Goal: Transaction & Acquisition: Purchase product/service

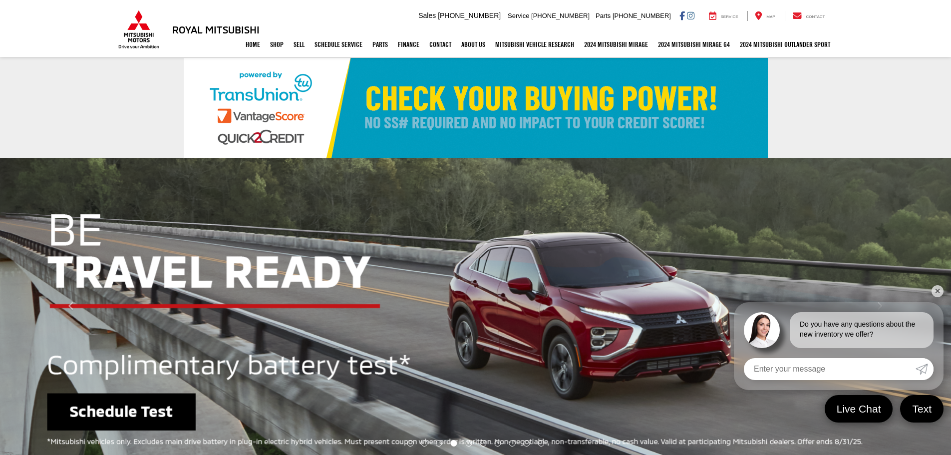
select select "Mitsubishi"
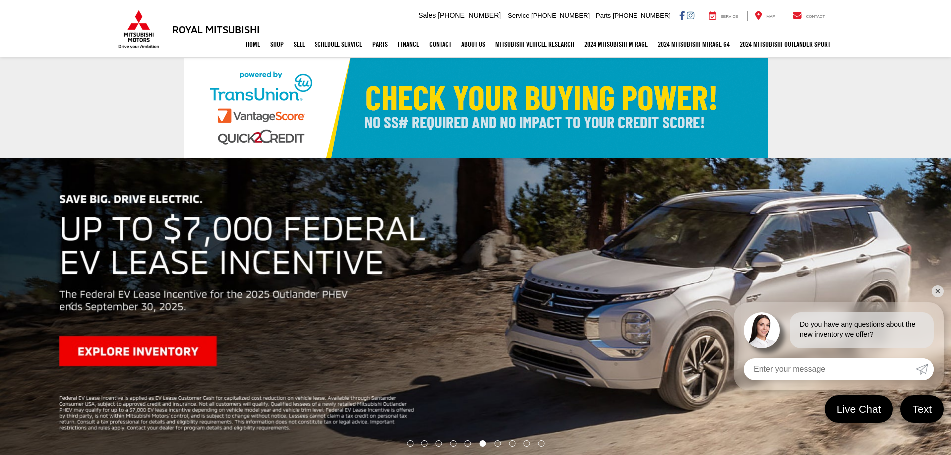
click at [457, 98] on img at bounding box center [476, 108] width 584 height 100
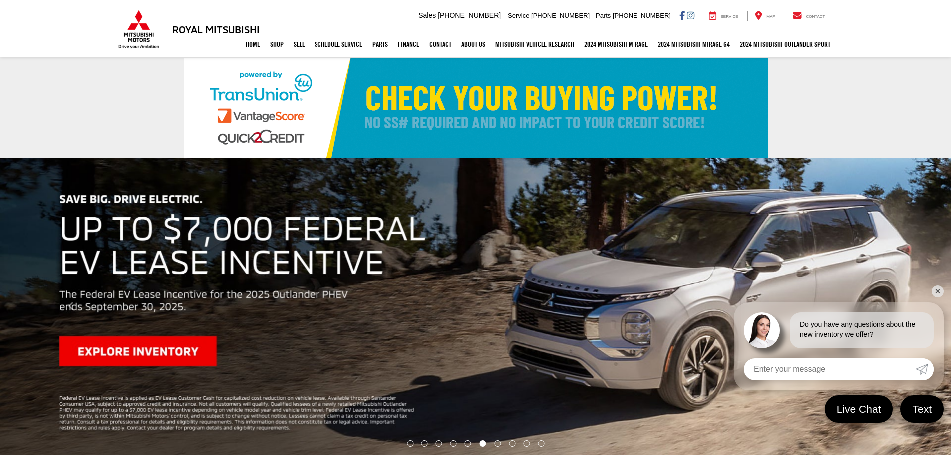
click at [545, 112] on img at bounding box center [476, 108] width 584 height 100
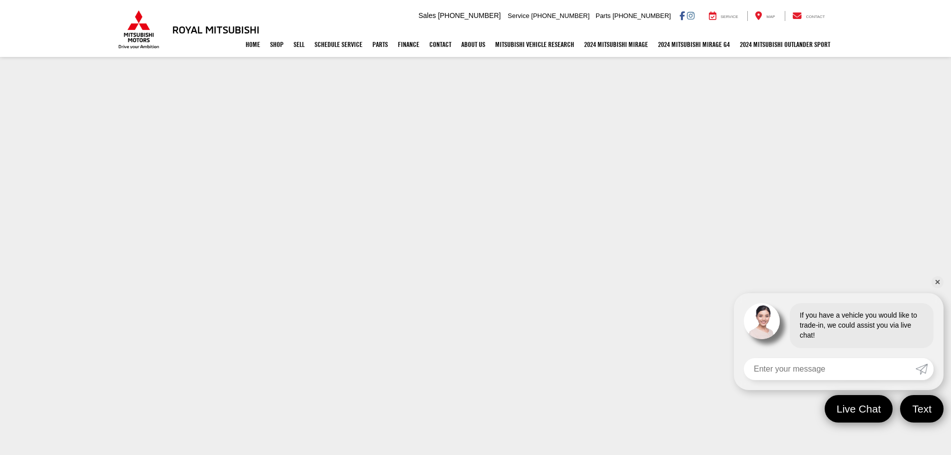
click at [938, 280] on link "✕" at bounding box center [937, 282] width 12 height 12
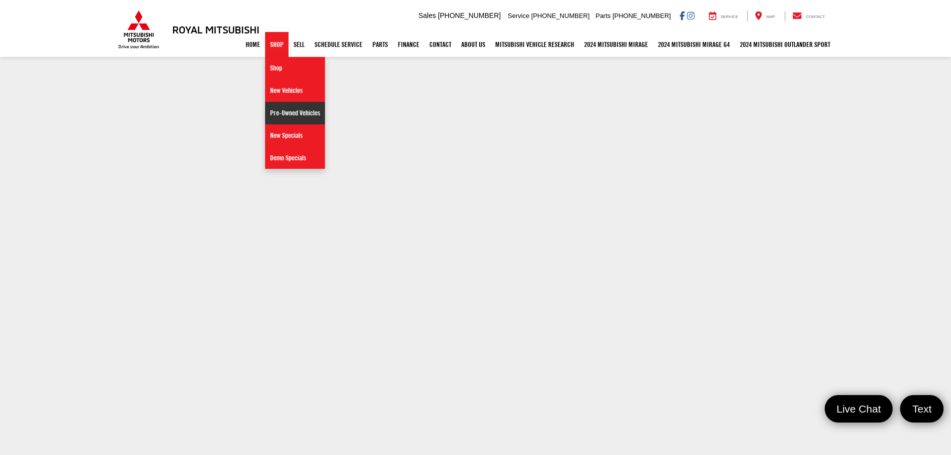
click at [277, 110] on link "Pre-Owned Vehicles" at bounding box center [295, 113] width 60 height 22
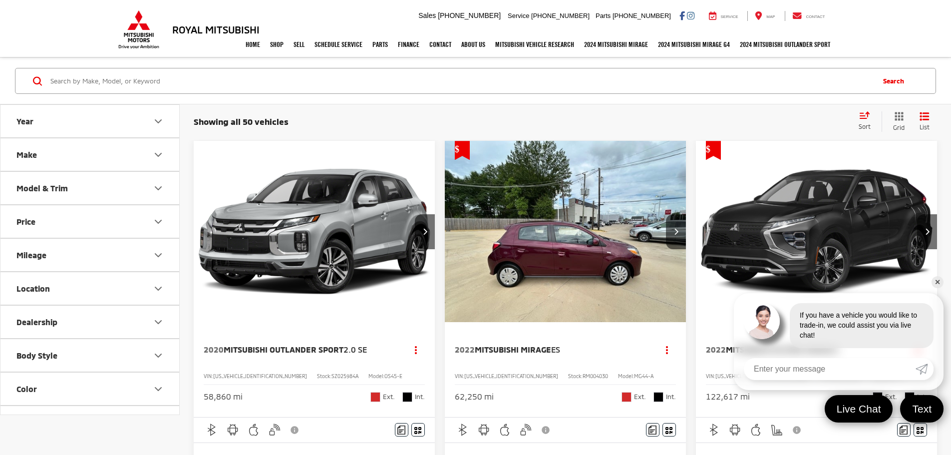
click at [863, 115] on icon "Select sort value" at bounding box center [864, 115] width 9 height 6
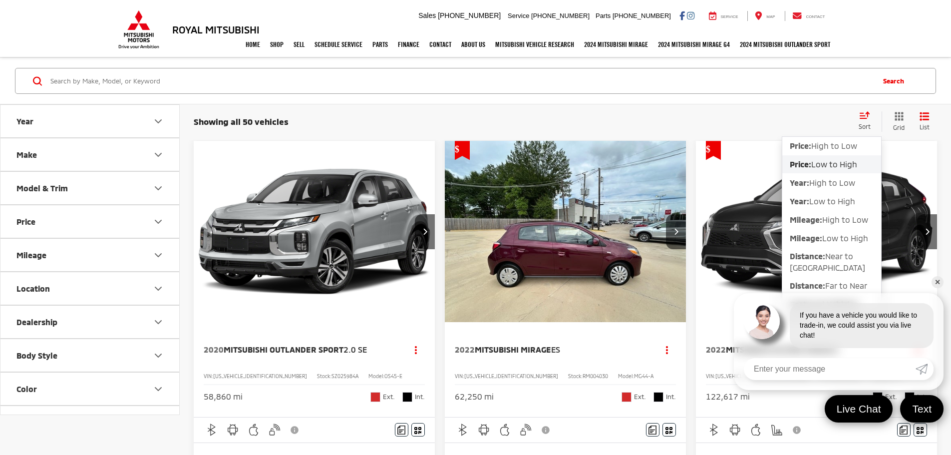
click at [833, 167] on span "Low to High" at bounding box center [834, 163] width 46 height 9
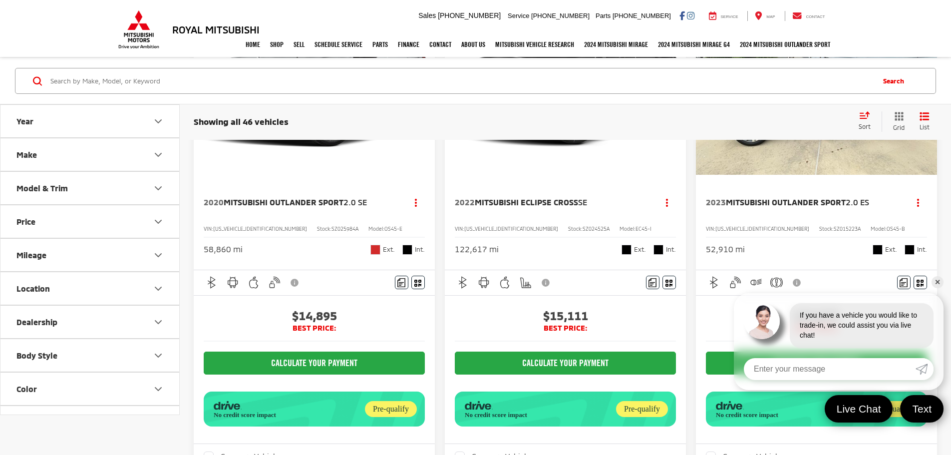
scroll to position [150, 0]
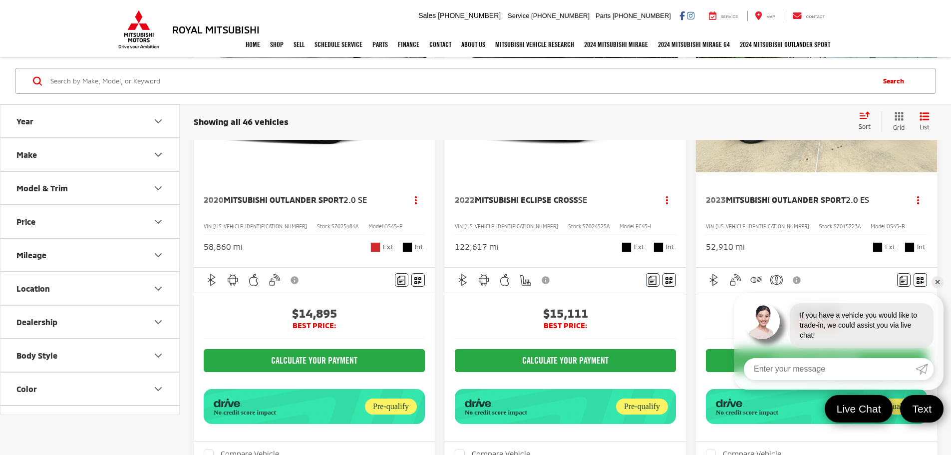
click at [938, 285] on link "✕" at bounding box center [937, 282] width 12 height 12
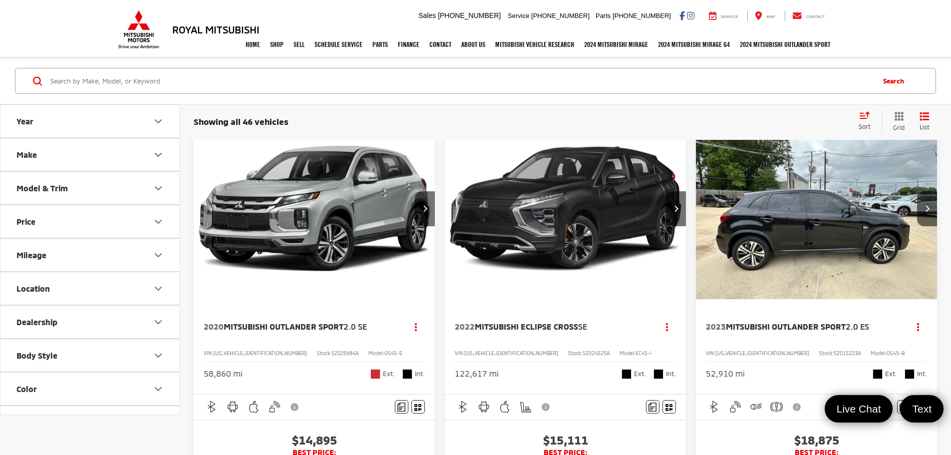
scroll to position [0, 0]
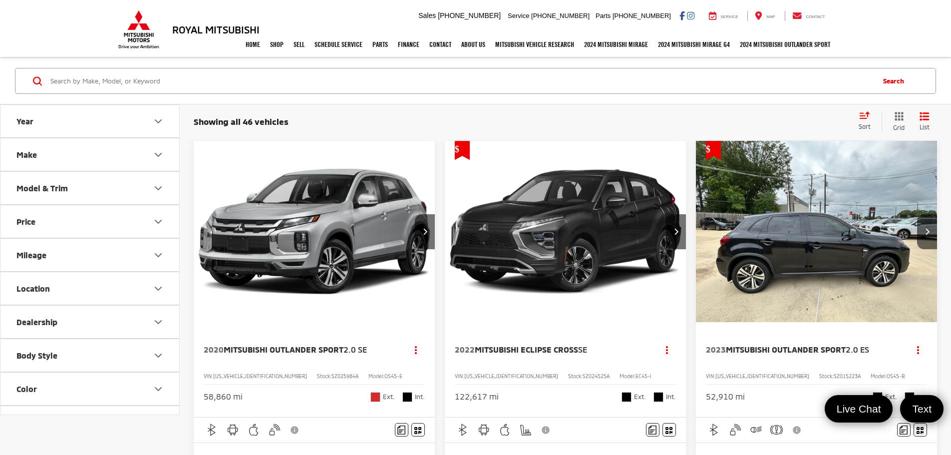
click at [265, 222] on img "2020 Mitsubishi Outlander Sport 2.0 SE 0" at bounding box center [314, 232] width 243 height 182
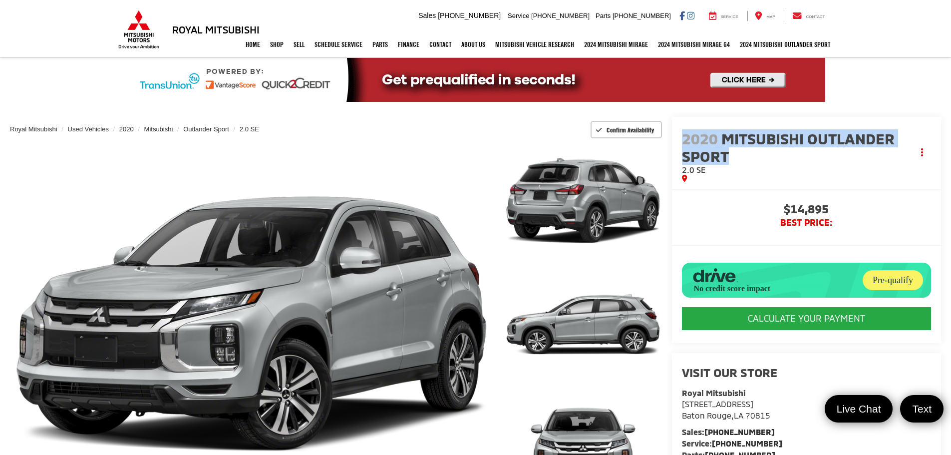
drag, startPoint x: 682, startPoint y: 139, endPoint x: 896, endPoint y: 151, distance: 214.0
click at [896, 151] on span "2020 Mitsubishi Outlander Sport" at bounding box center [798, 147] width 232 height 35
copy span "2020 Mitsubishi Outlander Sport"
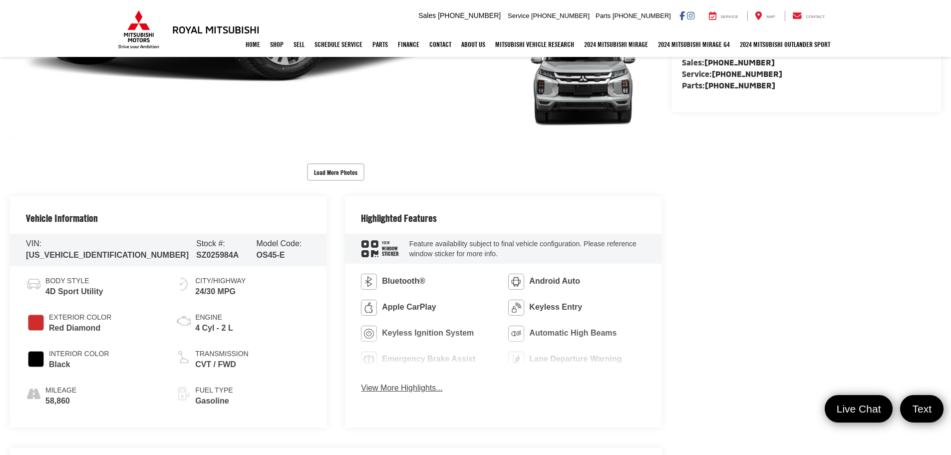
scroll to position [399, 0]
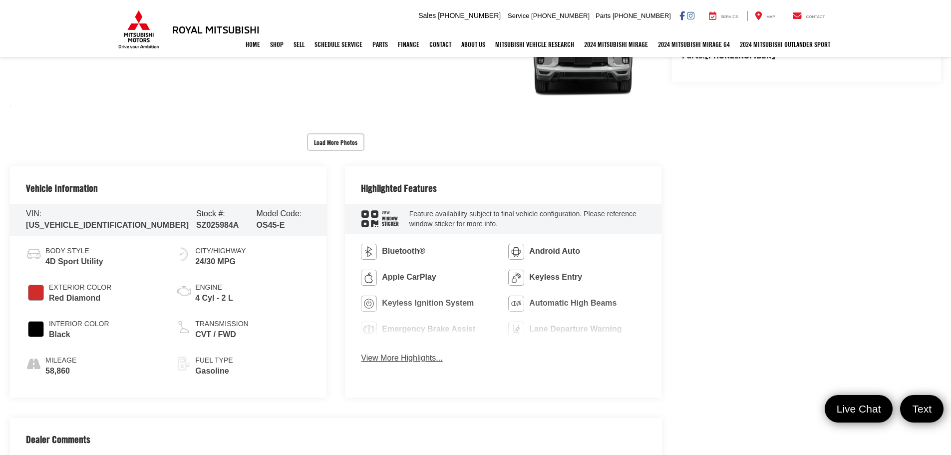
drag, startPoint x: 49, startPoint y: 294, endPoint x: 99, endPoint y: 294, distance: 49.9
click at [99, 294] on span "Red Diamond" at bounding box center [80, 298] width 62 height 11
copy span "Red Diamond"
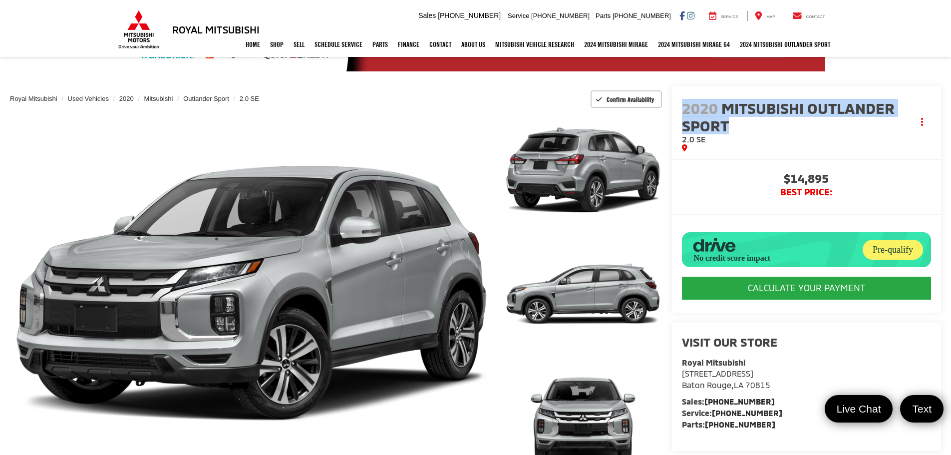
scroll to position [200, 0]
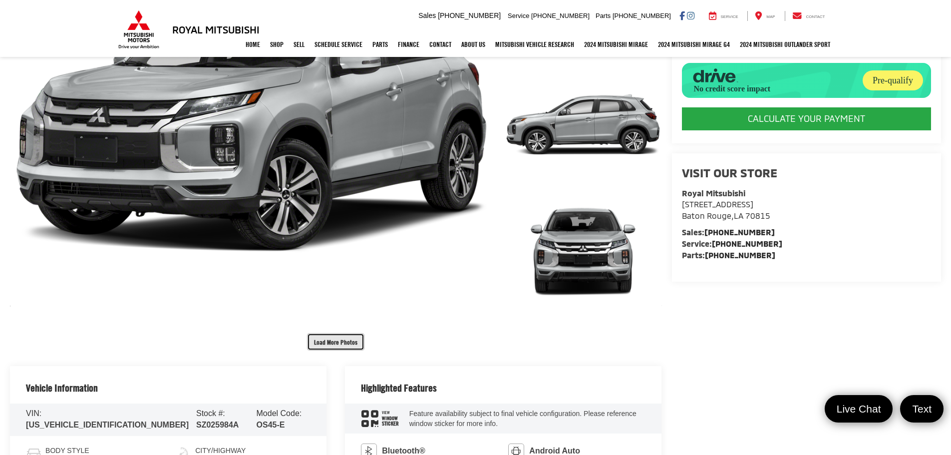
click at [334, 341] on button "Load More Photos" at bounding box center [335, 341] width 57 height 17
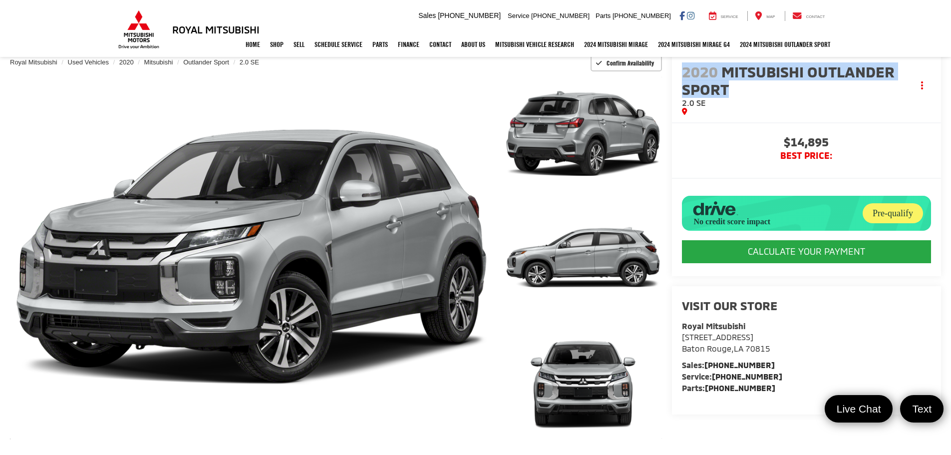
scroll to position [0, 0]
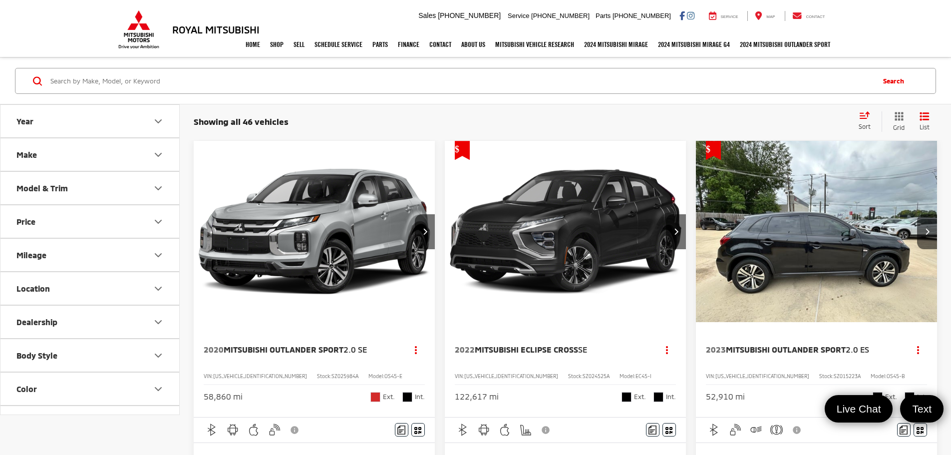
click at [695, 259] on img "2023 Mitsubishi Outlander Sport 2.0 ES 0" at bounding box center [816, 232] width 243 height 182
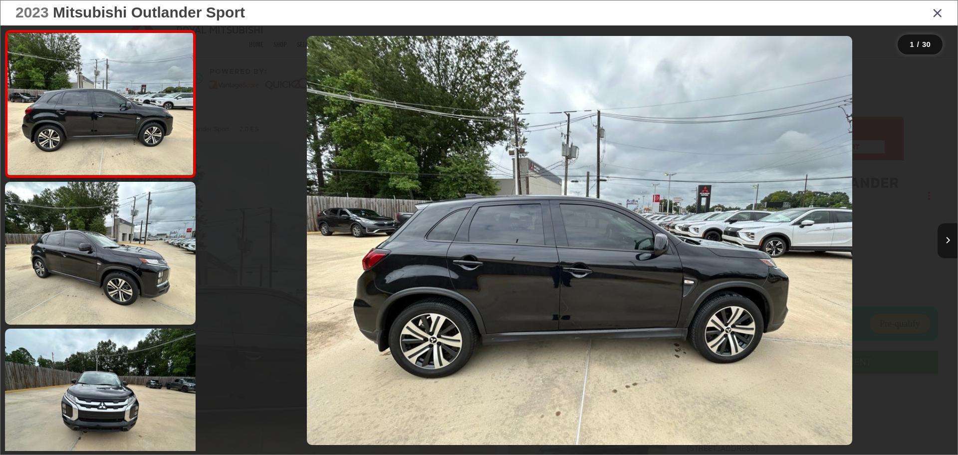
click at [942, 245] on button "Next image" at bounding box center [948, 240] width 20 height 35
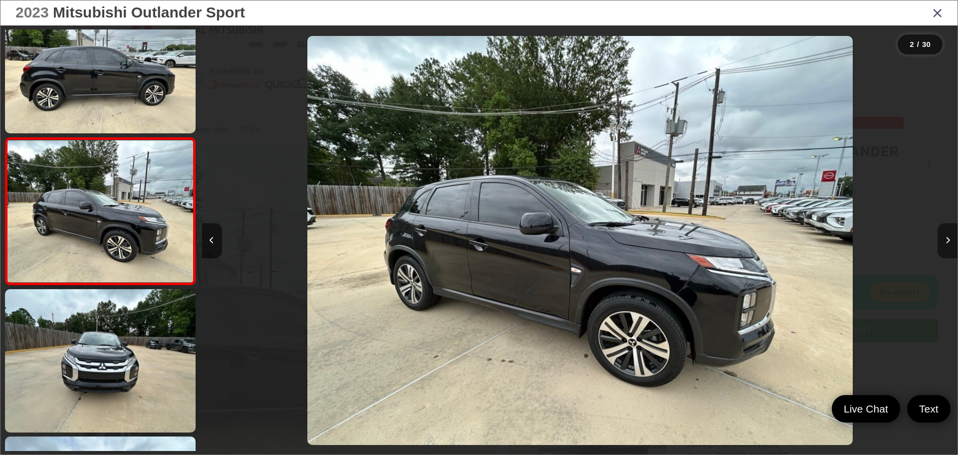
click at [947, 241] on icon "Next image" at bounding box center [948, 240] width 4 height 7
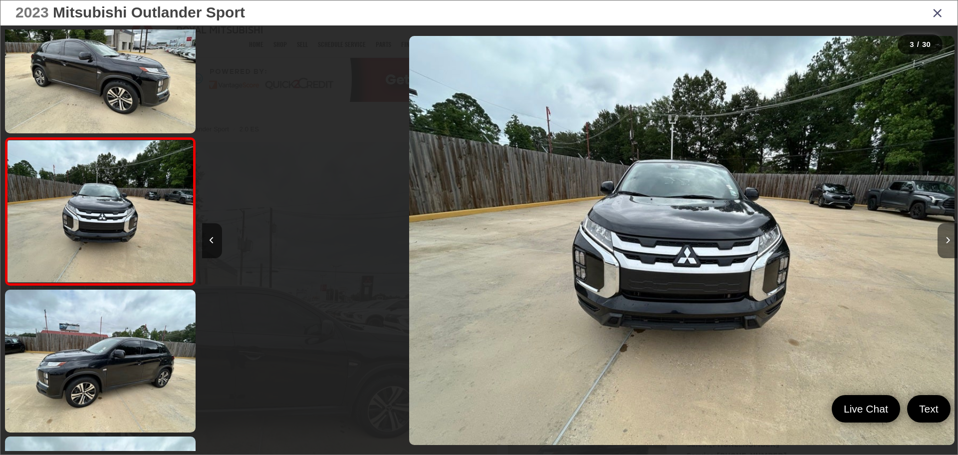
scroll to position [0, 1512]
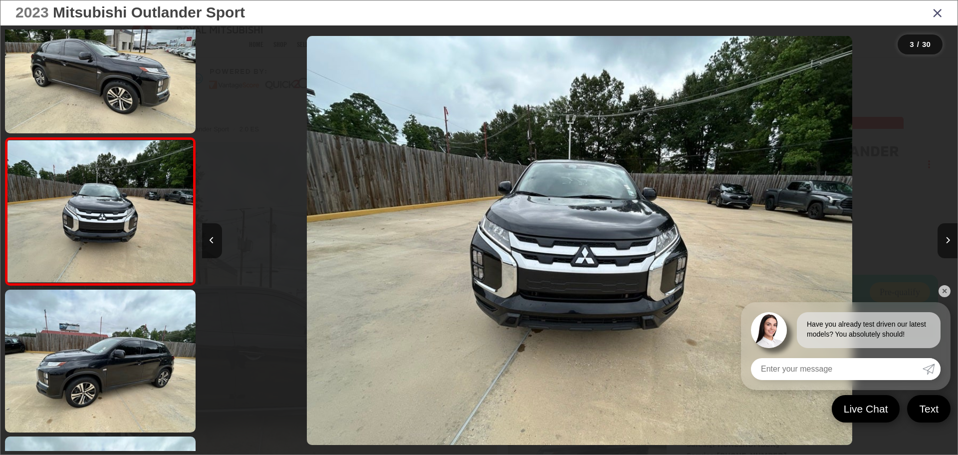
click at [943, 292] on link "✕" at bounding box center [945, 291] width 12 height 12
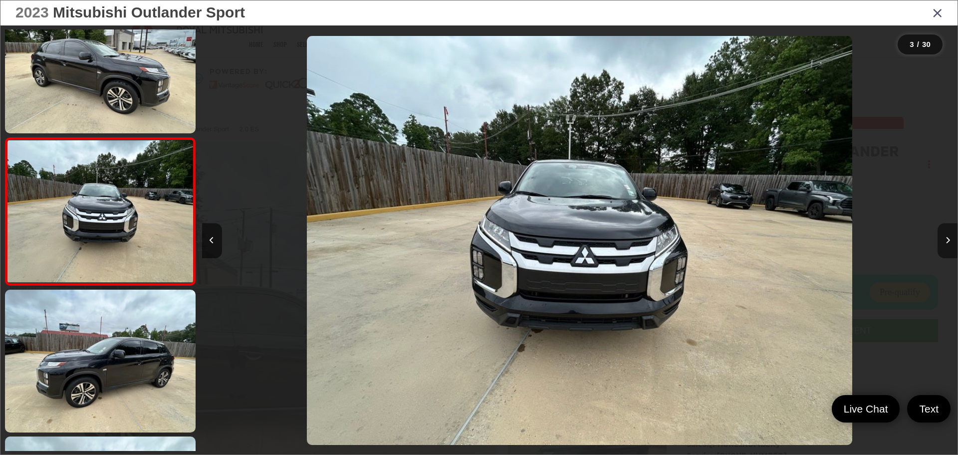
click at [946, 247] on button "Next image" at bounding box center [948, 240] width 20 height 35
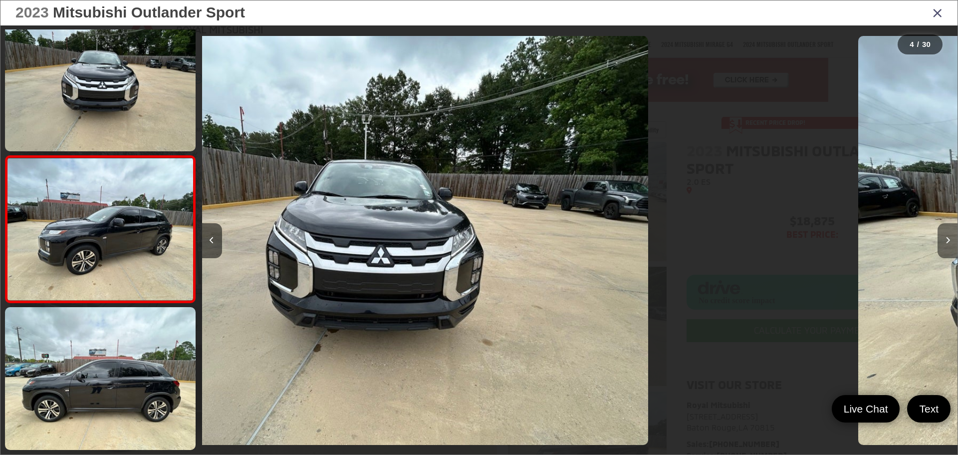
scroll to position [333, 0]
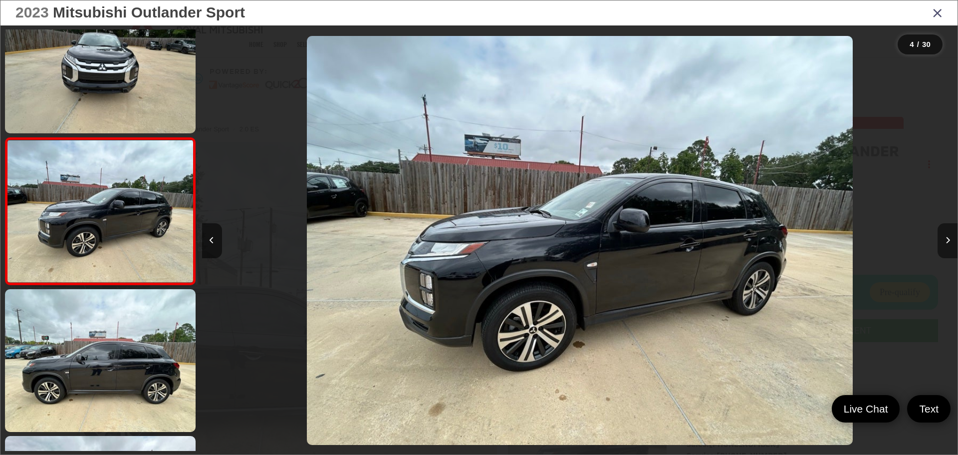
click at [946, 247] on button "Next image" at bounding box center [948, 240] width 20 height 35
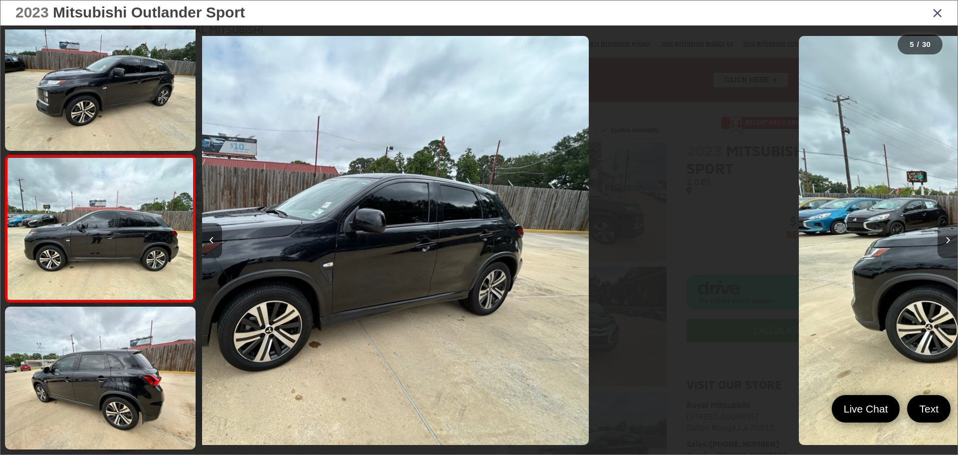
scroll to position [480, 0]
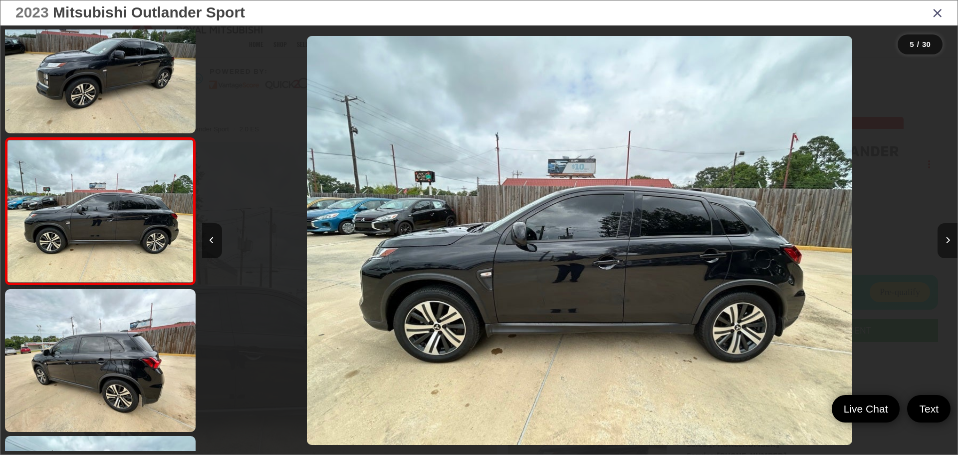
click at [946, 247] on button "Next image" at bounding box center [948, 240] width 20 height 35
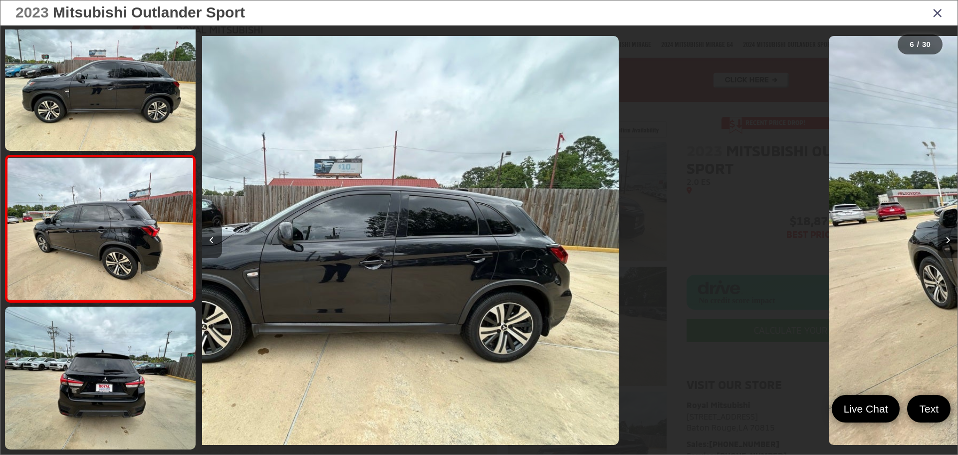
scroll to position [627, 0]
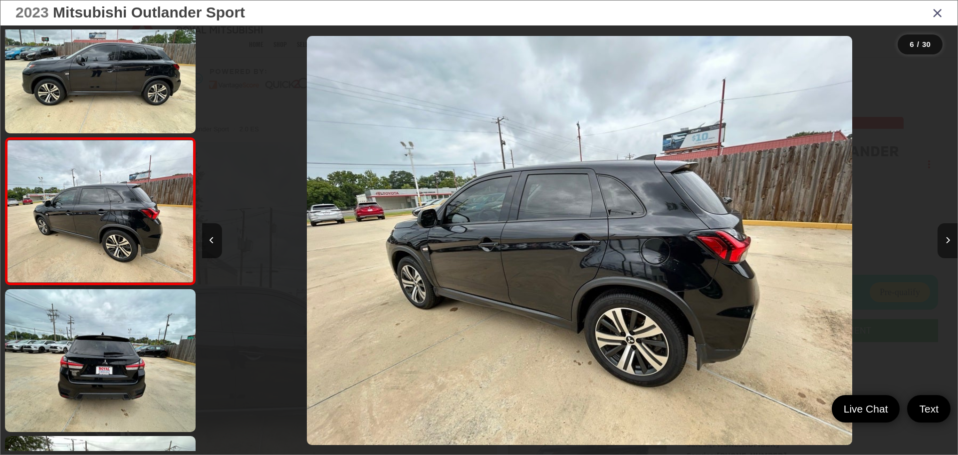
click at [946, 247] on button "Next image" at bounding box center [948, 240] width 20 height 35
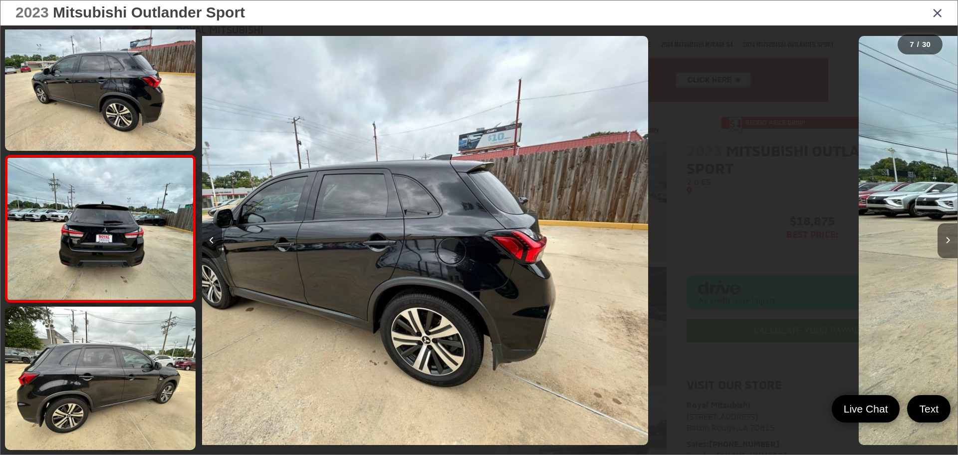
scroll to position [774, 0]
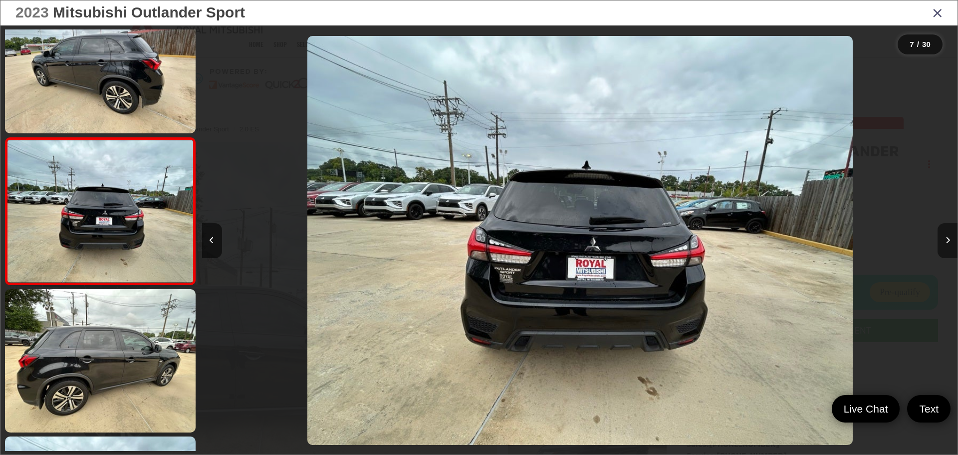
click at [946, 247] on button "Next image" at bounding box center [948, 240] width 20 height 35
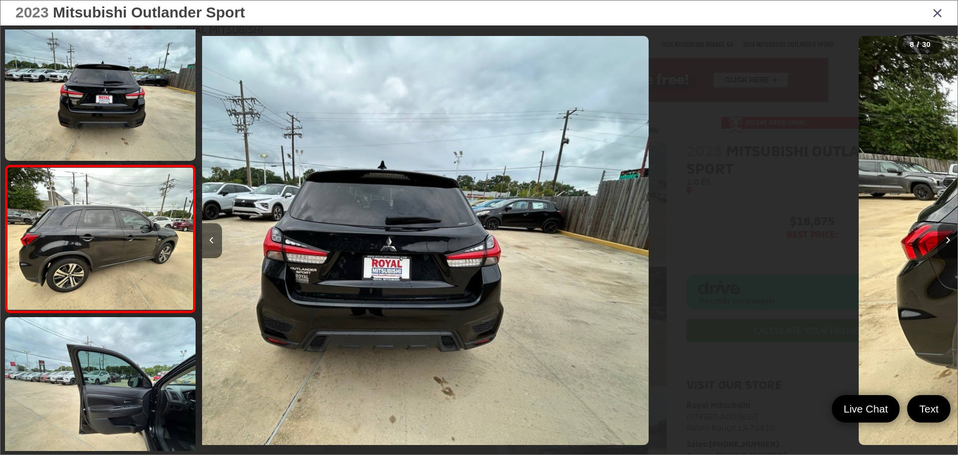
scroll to position [920, 0]
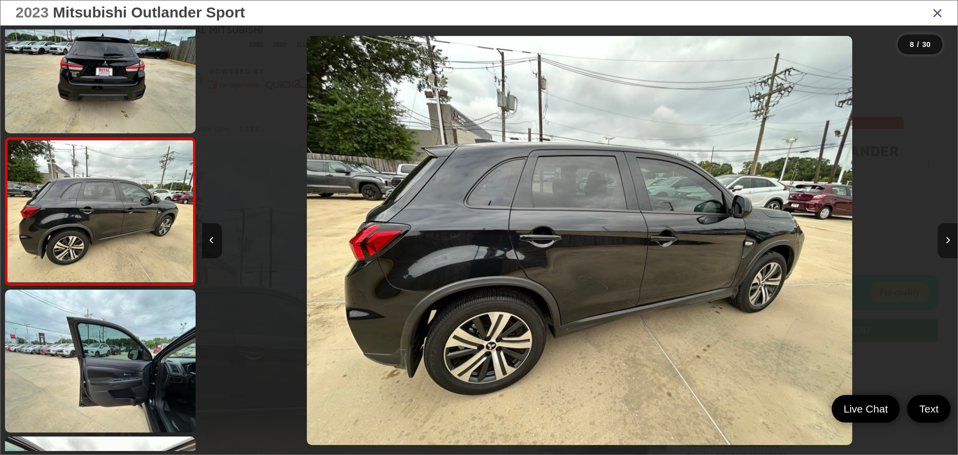
click at [946, 247] on button "Next image" at bounding box center [948, 240] width 20 height 35
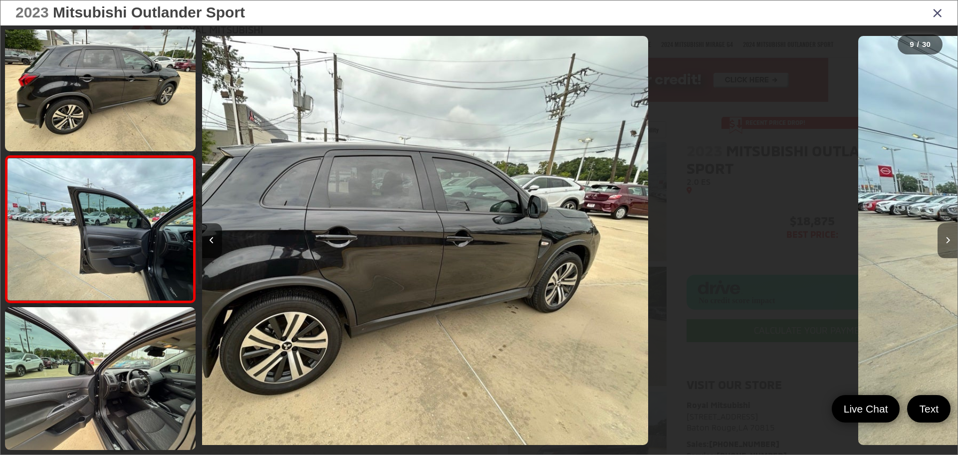
scroll to position [1068, 0]
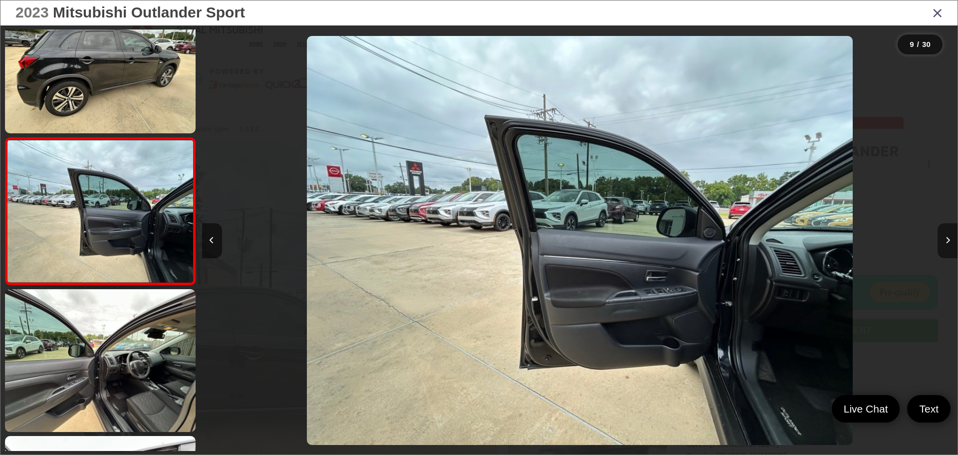
click at [946, 247] on button "Next image" at bounding box center [948, 240] width 20 height 35
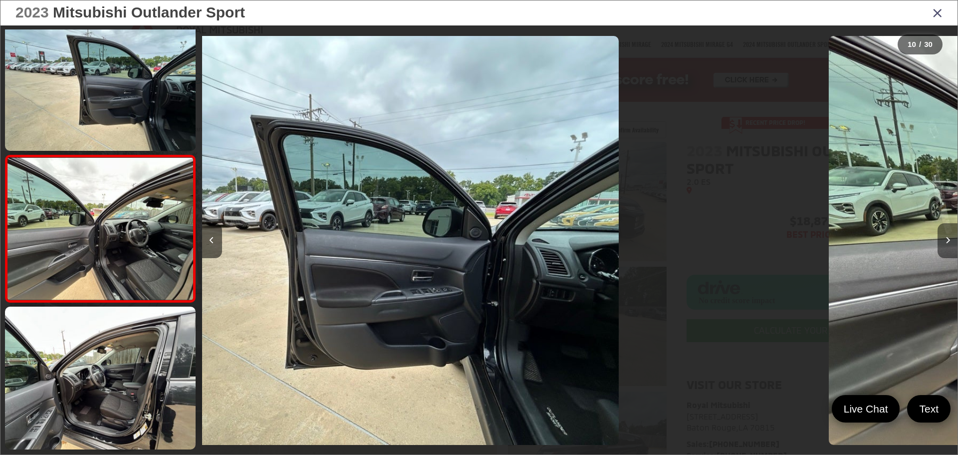
scroll to position [1214, 0]
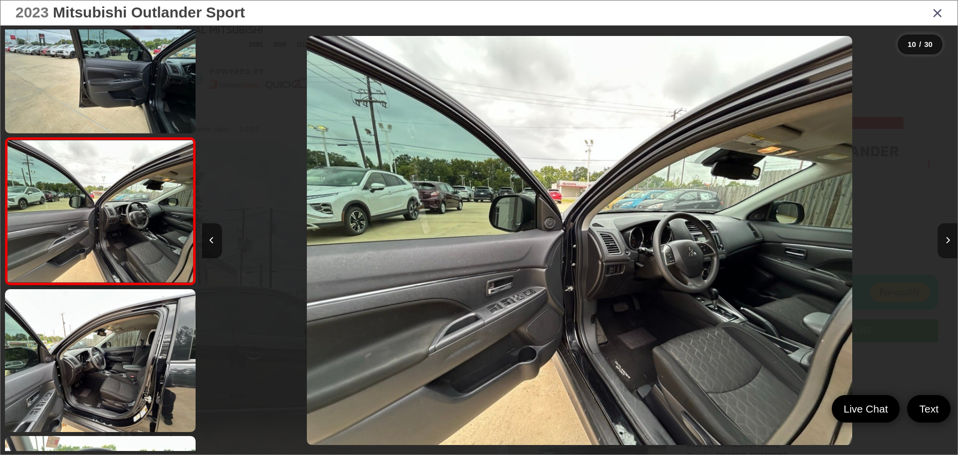
click at [946, 247] on button "Next image" at bounding box center [948, 240] width 20 height 35
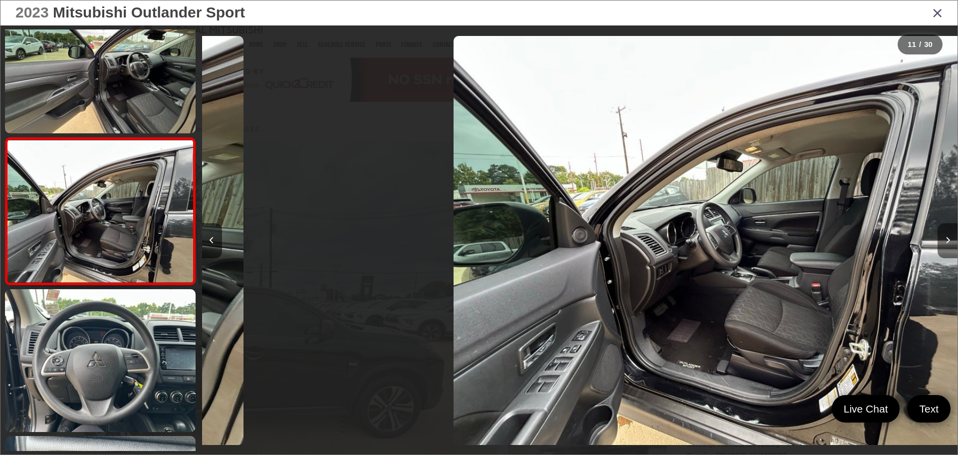
scroll to position [0, 7559]
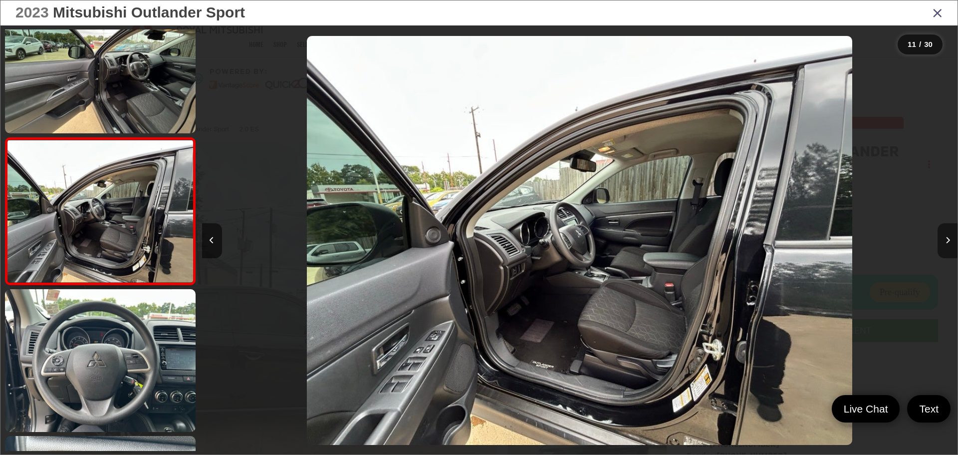
click at [946, 247] on button "Next image" at bounding box center [948, 240] width 20 height 35
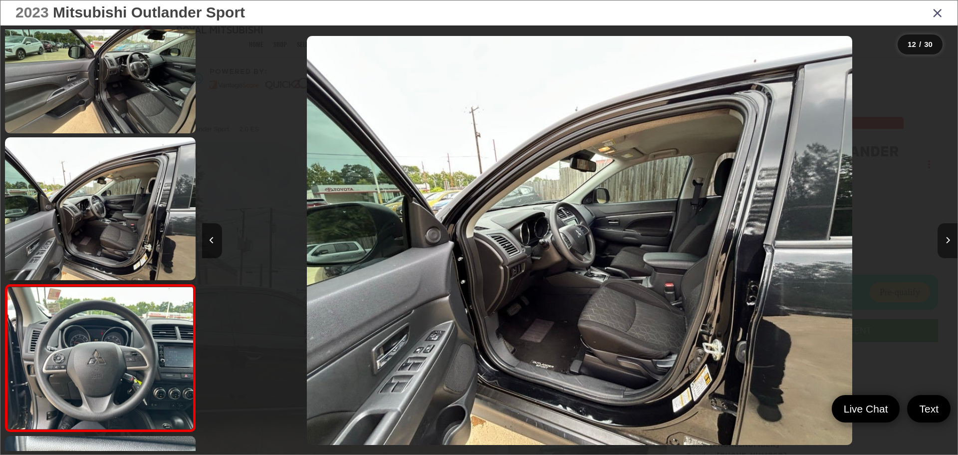
scroll to position [0, 0]
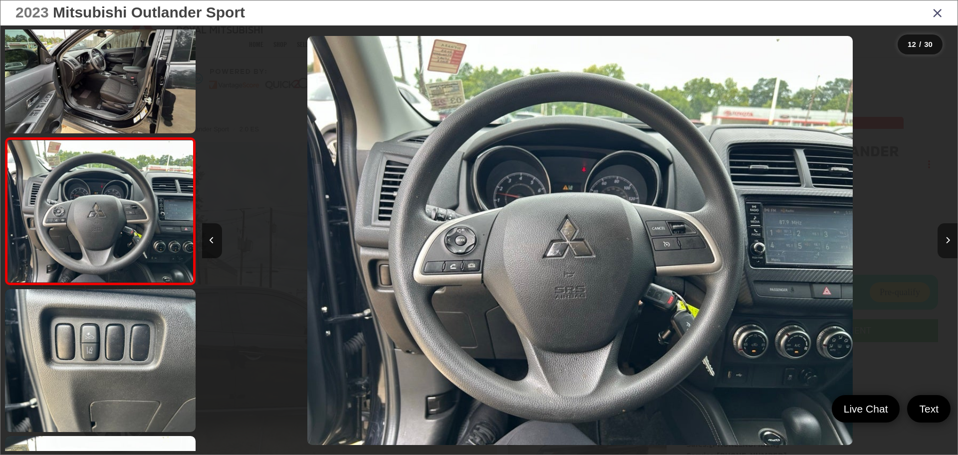
click at [946, 247] on button "Next image" at bounding box center [948, 240] width 20 height 35
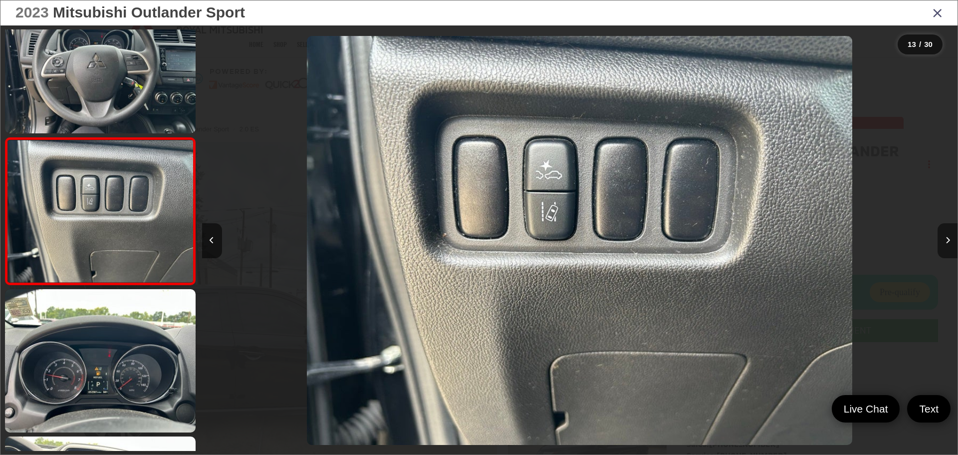
click at [946, 247] on button "Next image" at bounding box center [948, 240] width 20 height 35
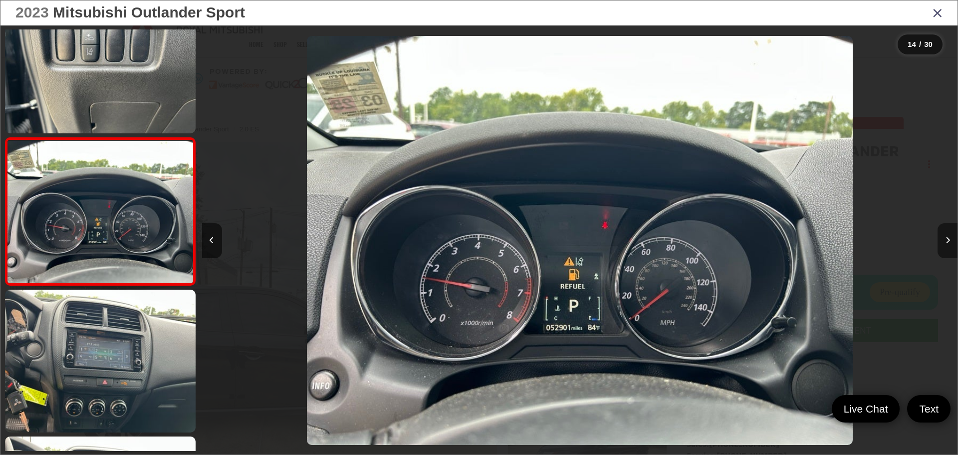
click at [947, 239] on icon "Next image" at bounding box center [948, 240] width 4 height 7
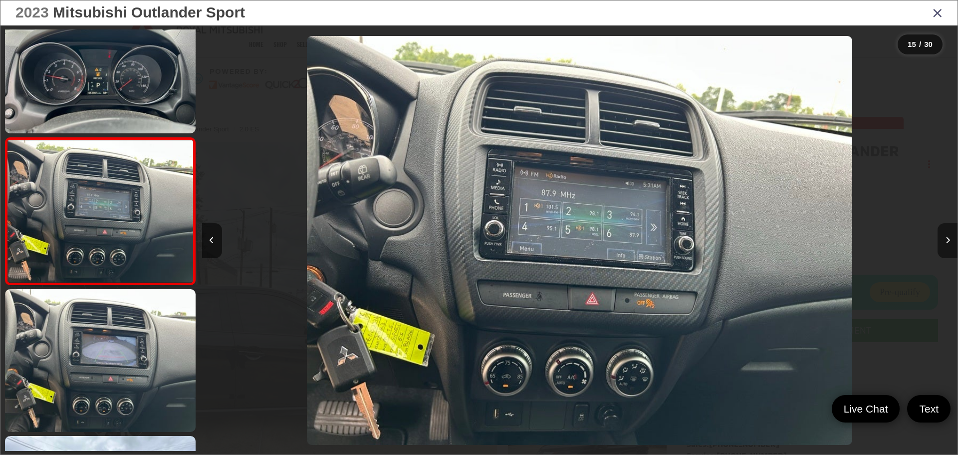
click at [947, 239] on icon "Next image" at bounding box center [948, 240] width 4 height 7
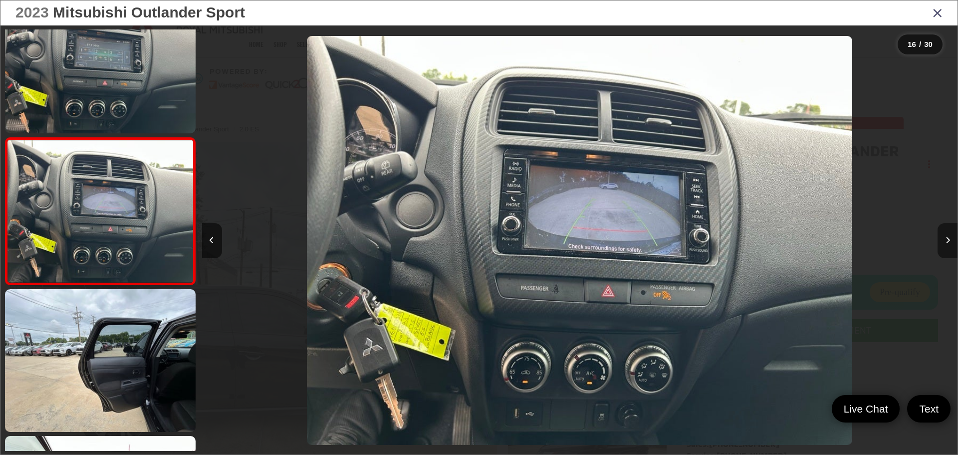
click at [947, 239] on icon "Next image" at bounding box center [948, 240] width 4 height 7
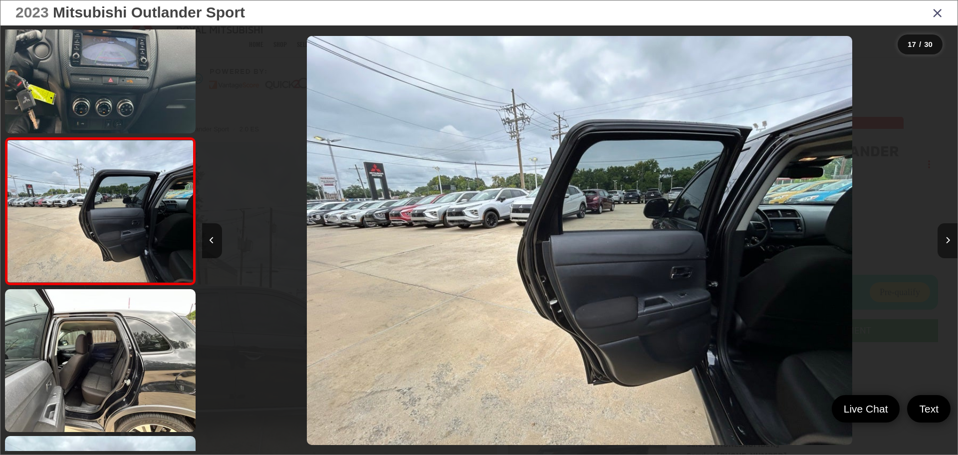
click at [946, 239] on icon "Next image" at bounding box center [948, 240] width 4 height 7
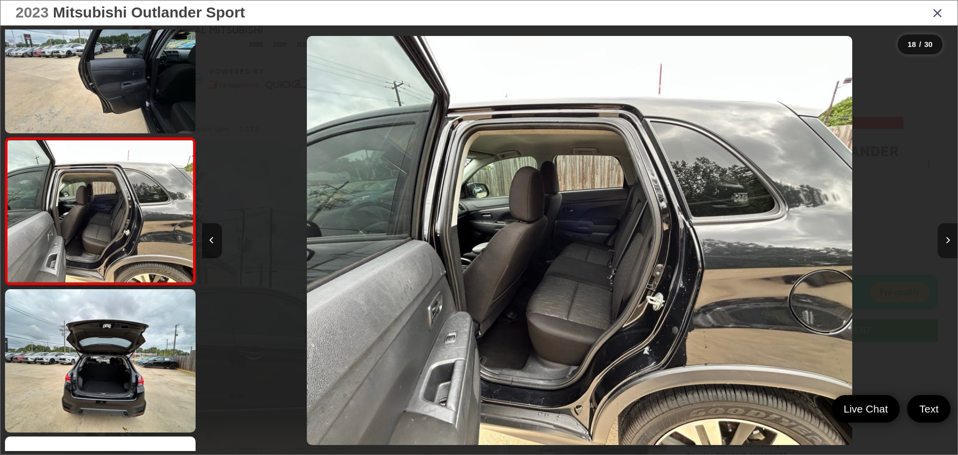
click at [946, 239] on icon "Next image" at bounding box center [948, 240] width 4 height 7
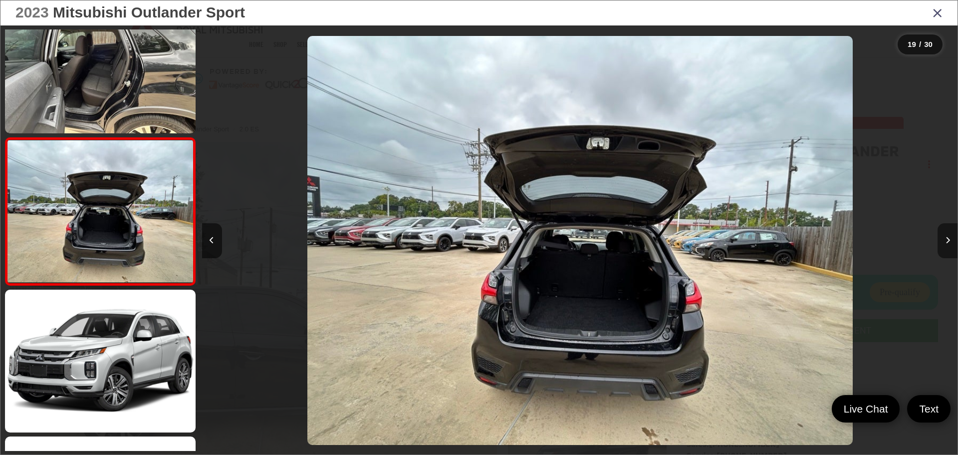
click at [946, 239] on icon "Next image" at bounding box center [948, 240] width 4 height 7
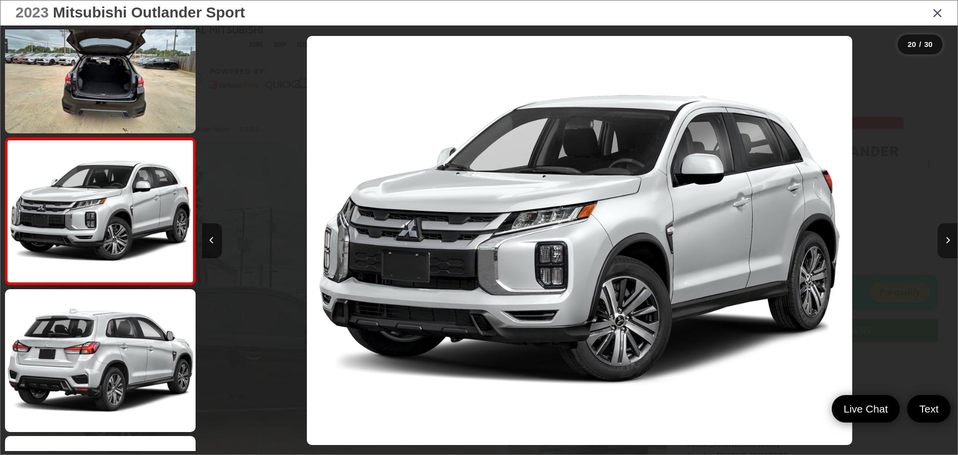
click at [946, 239] on icon "Next image" at bounding box center [948, 240] width 4 height 7
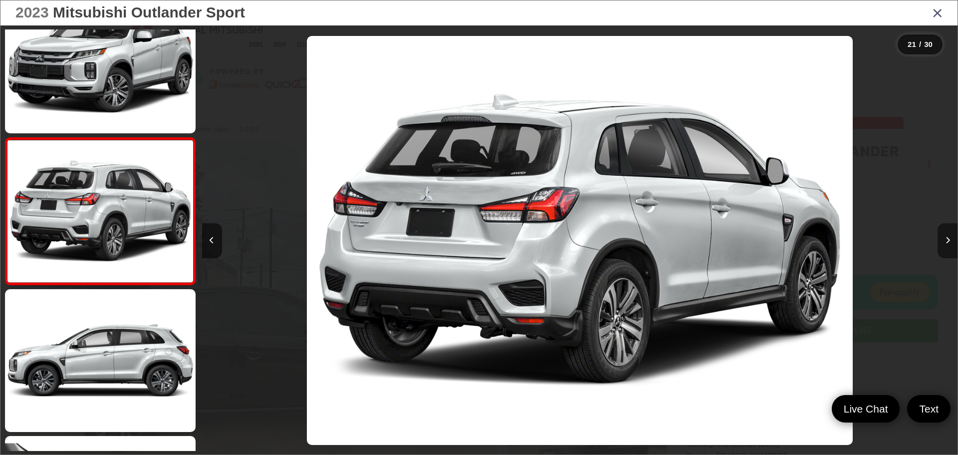
click at [946, 239] on icon "Next image" at bounding box center [948, 240] width 4 height 7
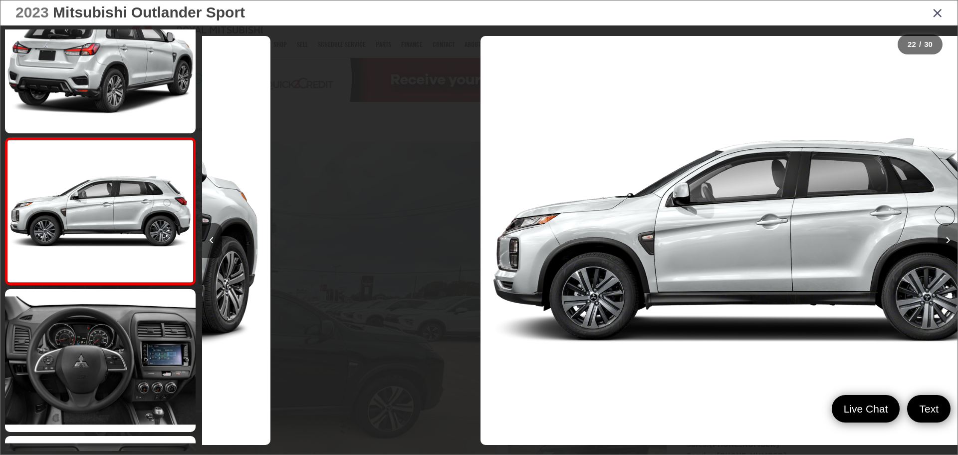
click at [946, 239] on icon "Next image" at bounding box center [948, 240] width 4 height 7
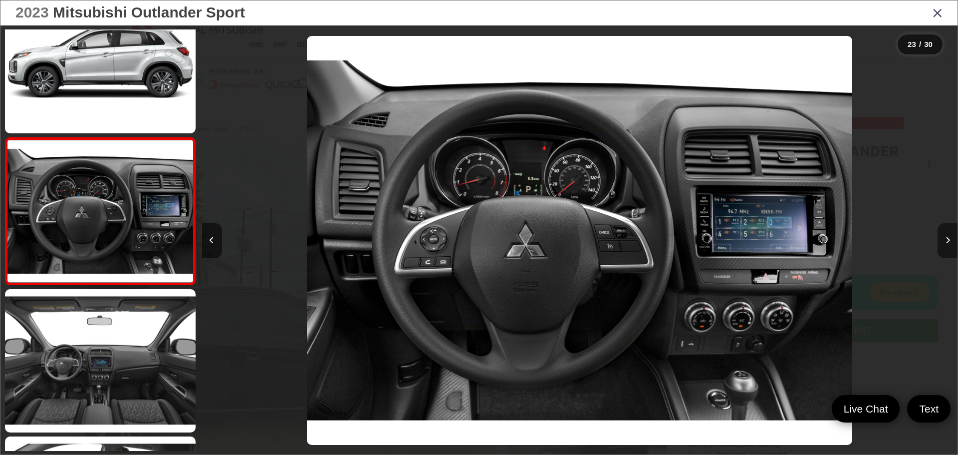
click at [946, 239] on icon "Next image" at bounding box center [948, 240] width 4 height 7
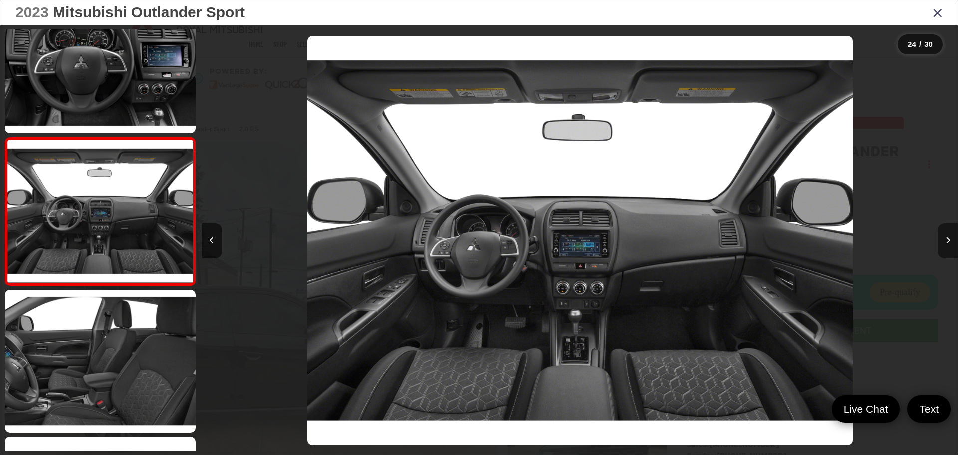
click at [946, 239] on icon "Next image" at bounding box center [948, 240] width 4 height 7
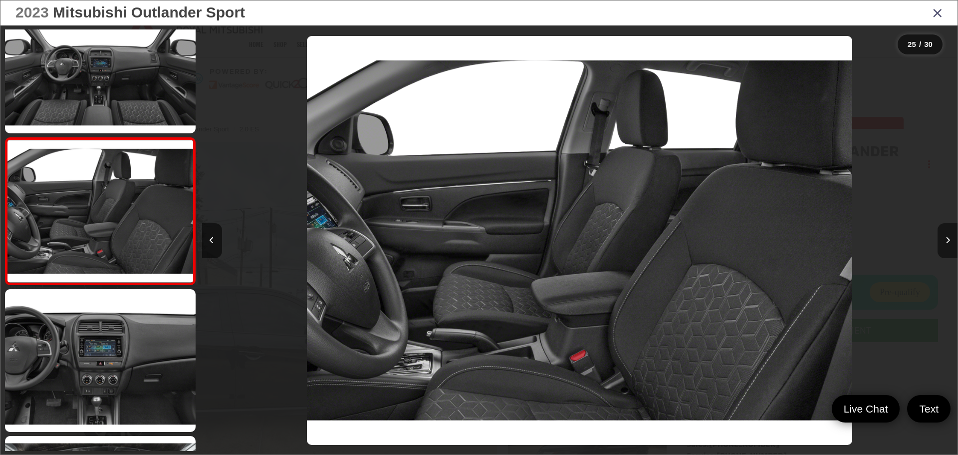
click at [945, 239] on button "Next image" at bounding box center [948, 240] width 20 height 35
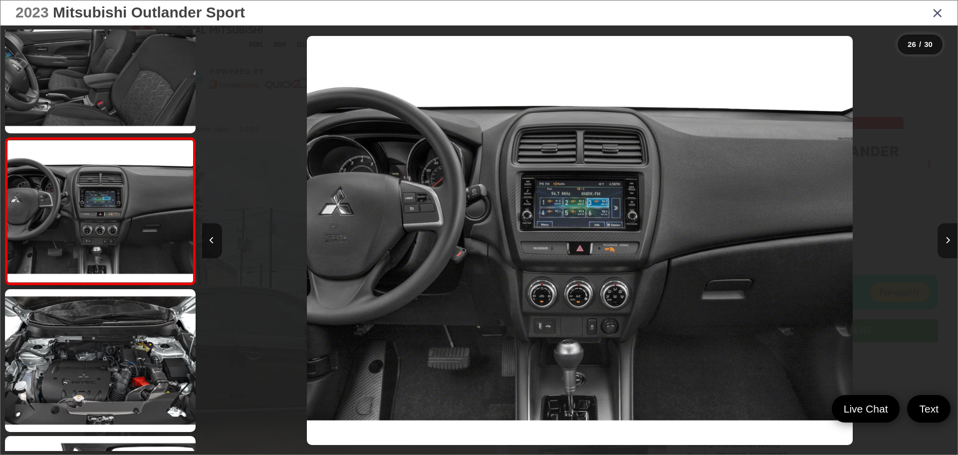
click at [944, 239] on button "Next image" at bounding box center [948, 240] width 20 height 35
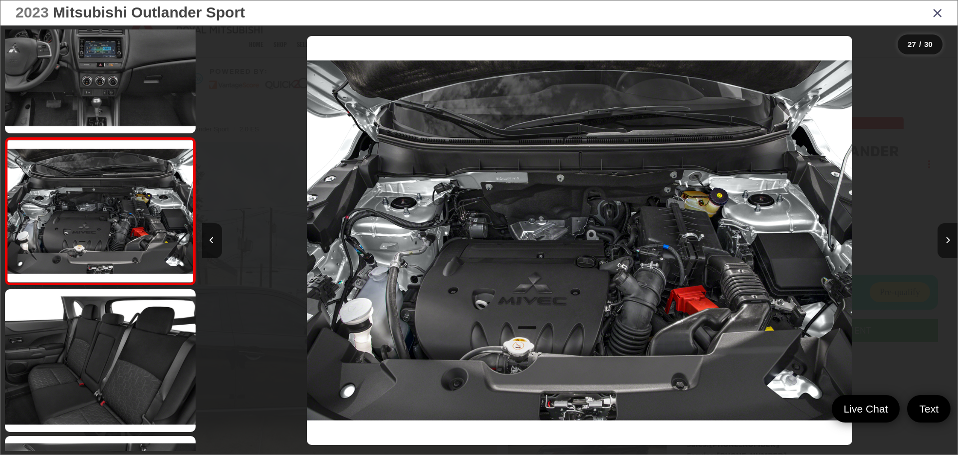
click at [936, 14] on icon "Close gallery" at bounding box center [938, 12] width 10 height 13
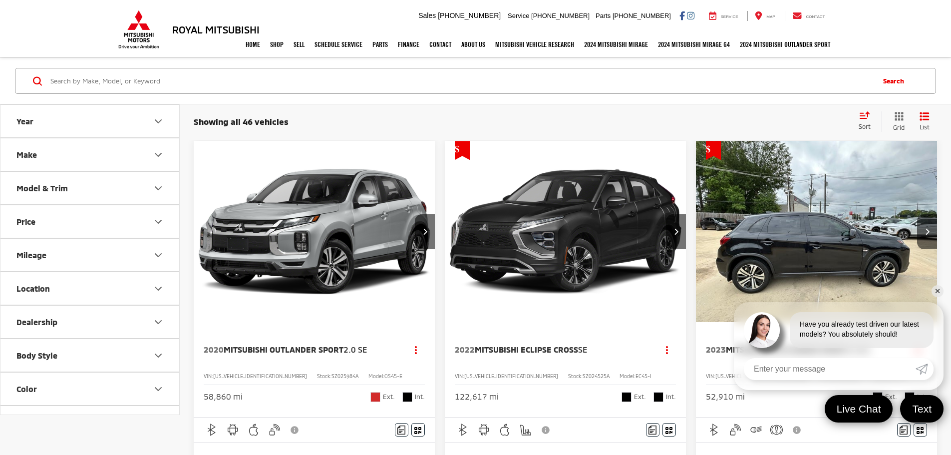
click at [939, 293] on link "✕" at bounding box center [937, 291] width 12 height 12
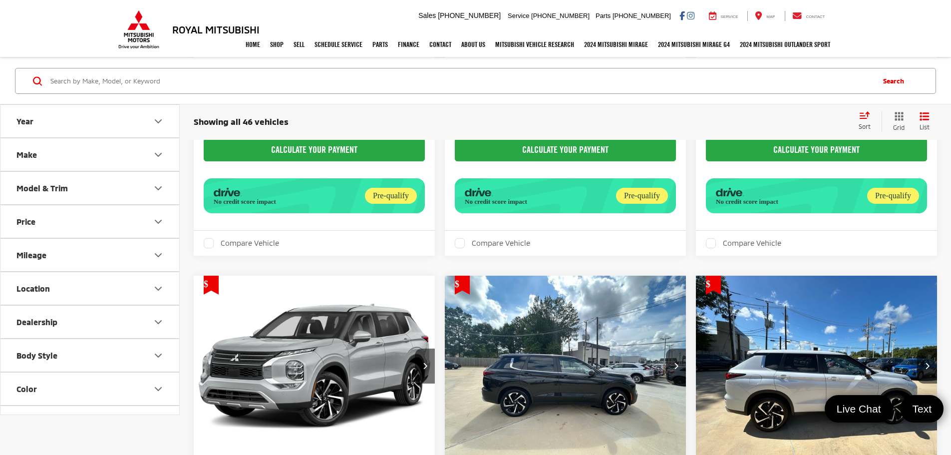
scroll to position [449, 0]
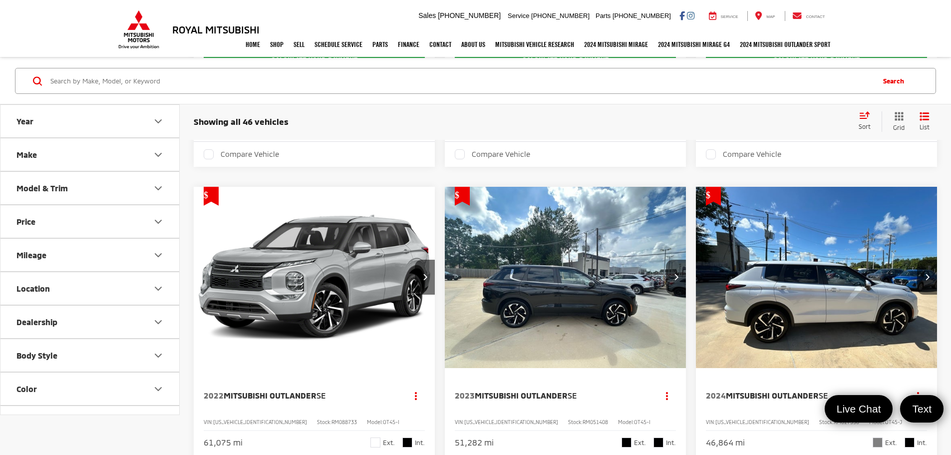
click at [695, 254] on img "2024 Mitsubishi Outlander SE 0" at bounding box center [816, 278] width 243 height 182
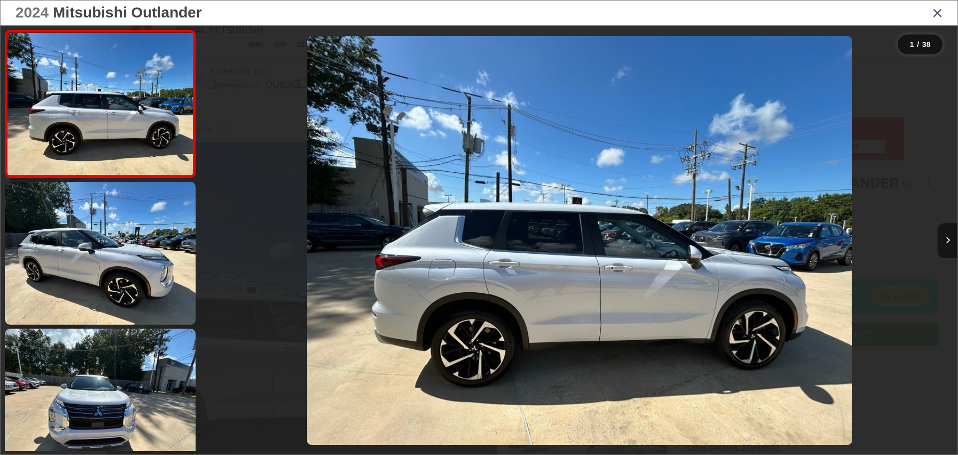
click at [950, 240] on button "Next image" at bounding box center [948, 240] width 20 height 35
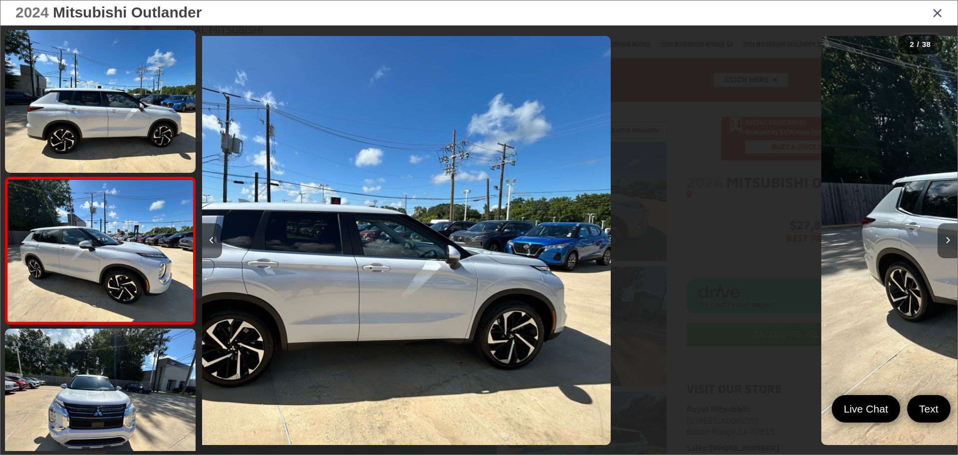
scroll to position [39, 0]
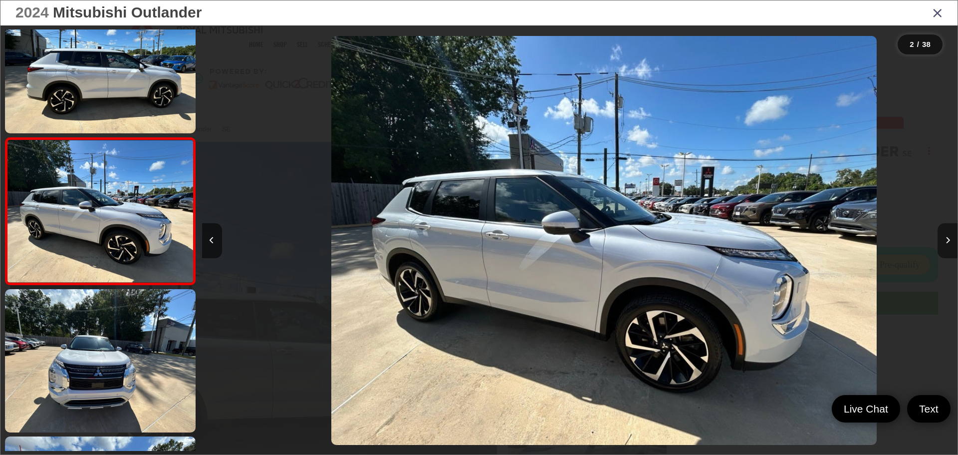
click at [950, 240] on button "Next image" at bounding box center [948, 240] width 20 height 35
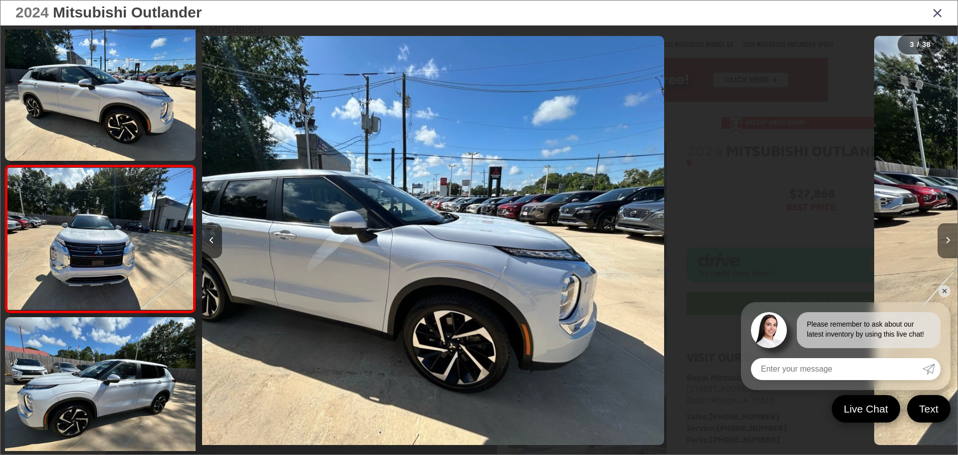
scroll to position [186, 0]
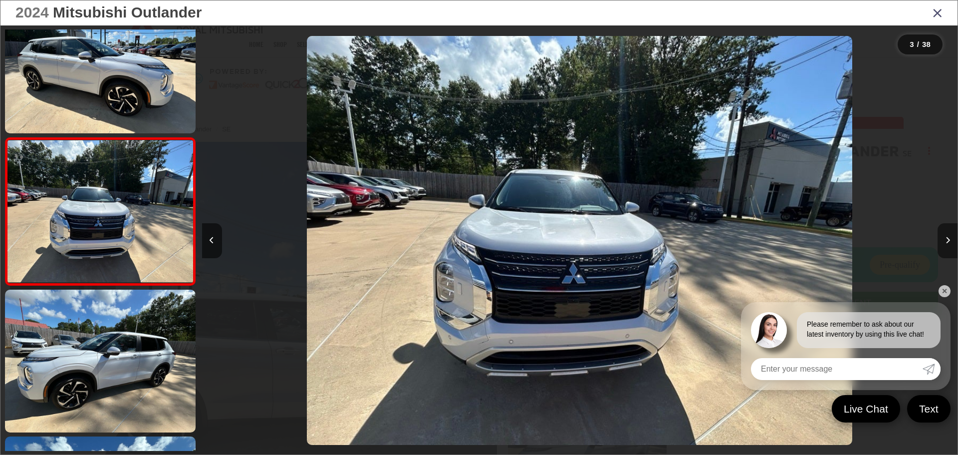
click at [950, 240] on button "Next image" at bounding box center [948, 240] width 20 height 35
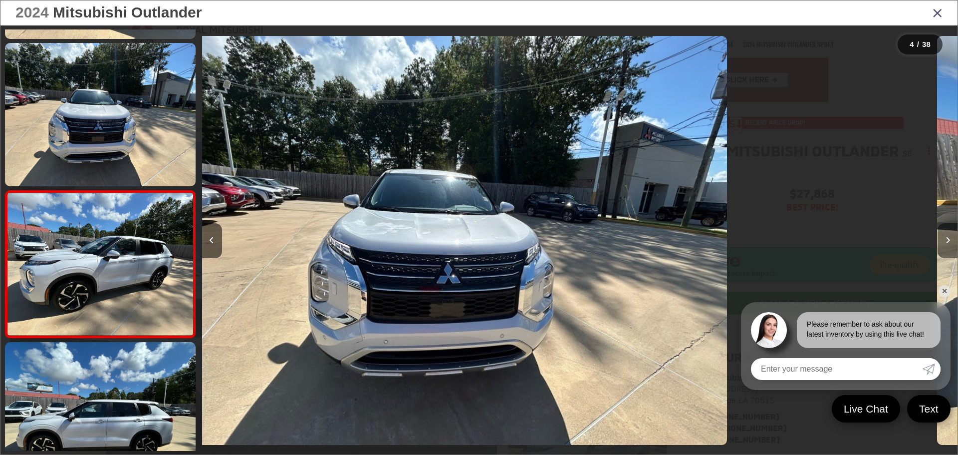
scroll to position [333, 0]
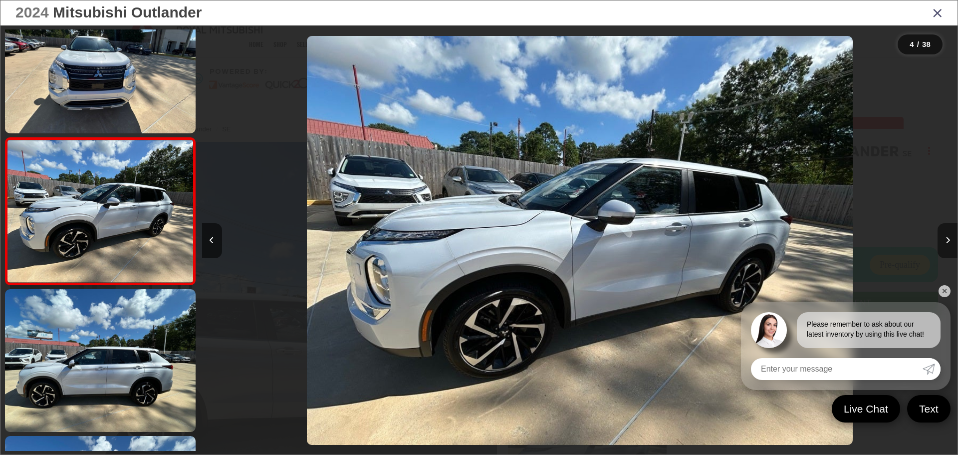
click at [950, 240] on button "Next image" at bounding box center [948, 240] width 20 height 35
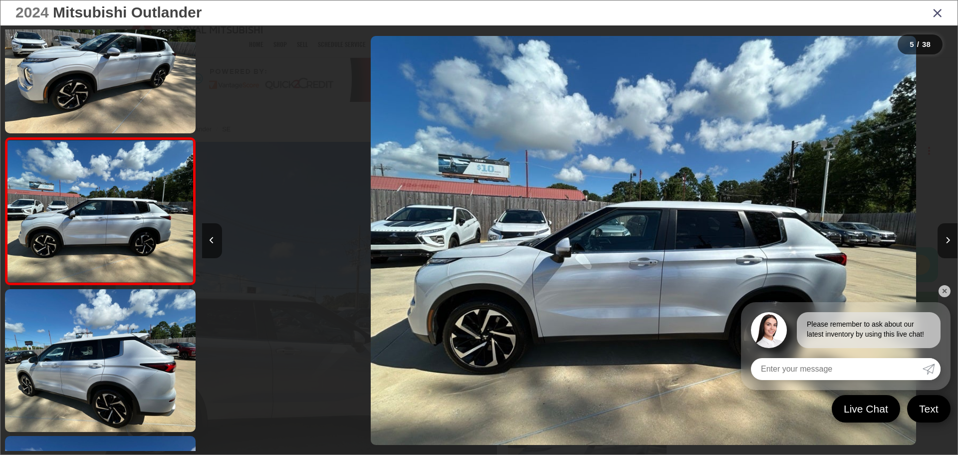
scroll to position [0, 3024]
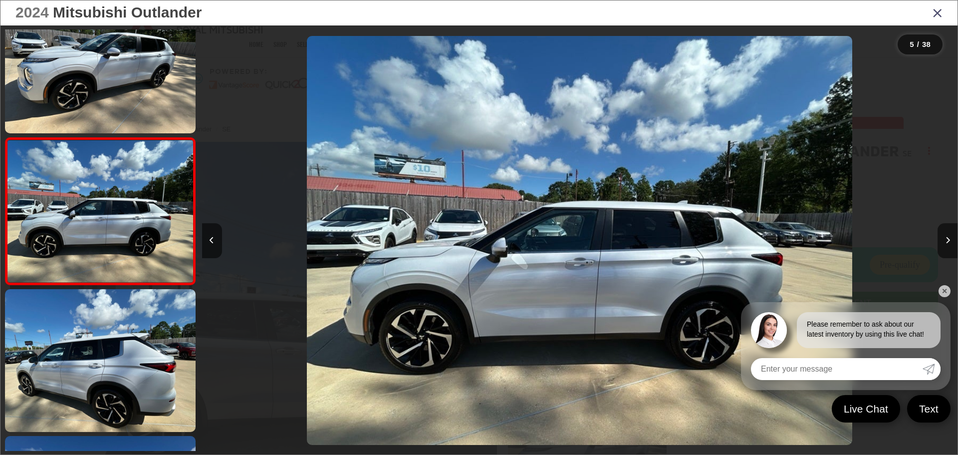
click at [944, 295] on link "✕" at bounding box center [945, 291] width 12 height 12
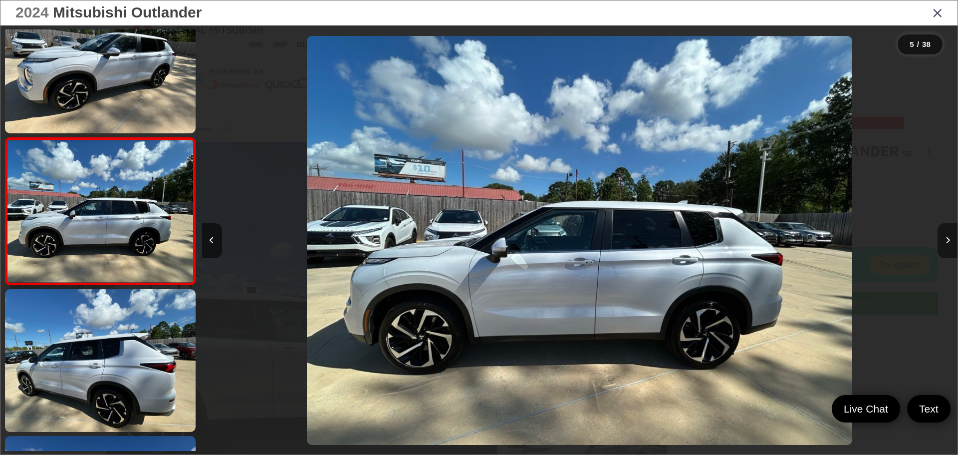
click at [950, 240] on icon "Next image" at bounding box center [948, 240] width 4 height 7
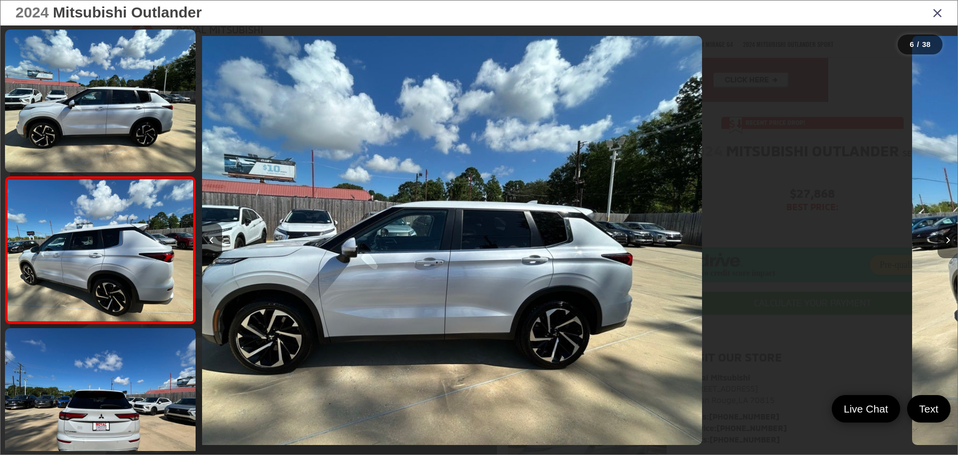
scroll to position [627, 0]
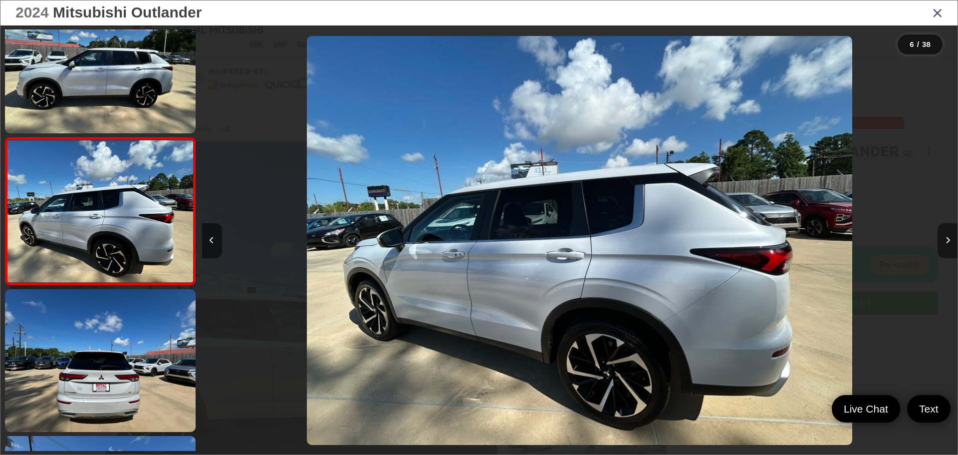
click at [950, 240] on icon "Next image" at bounding box center [948, 240] width 4 height 7
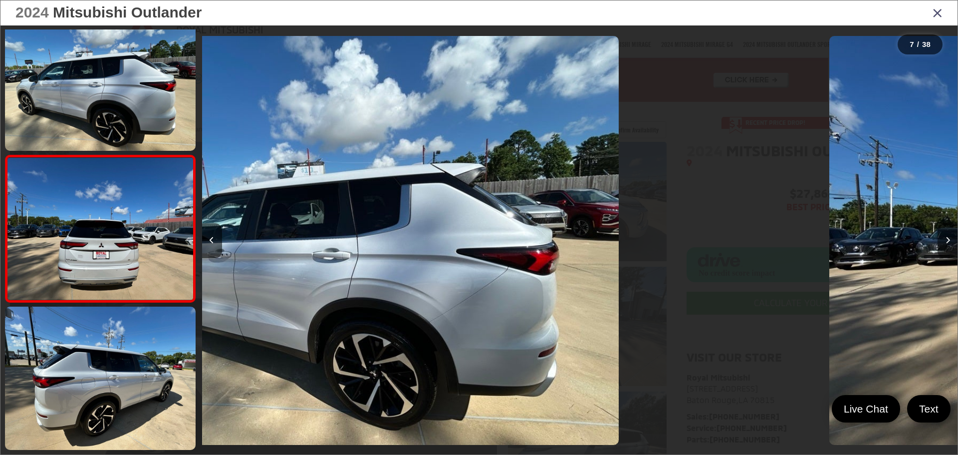
scroll to position [774, 0]
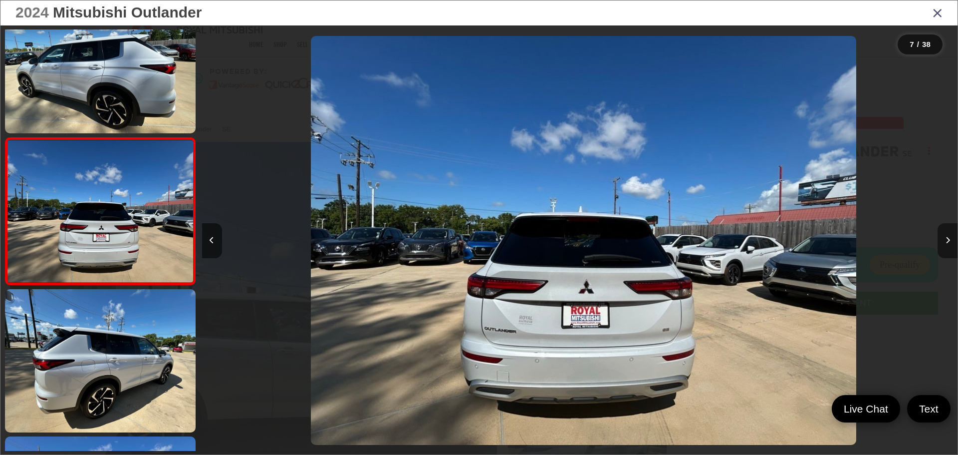
click at [950, 240] on icon "Next image" at bounding box center [948, 240] width 4 height 7
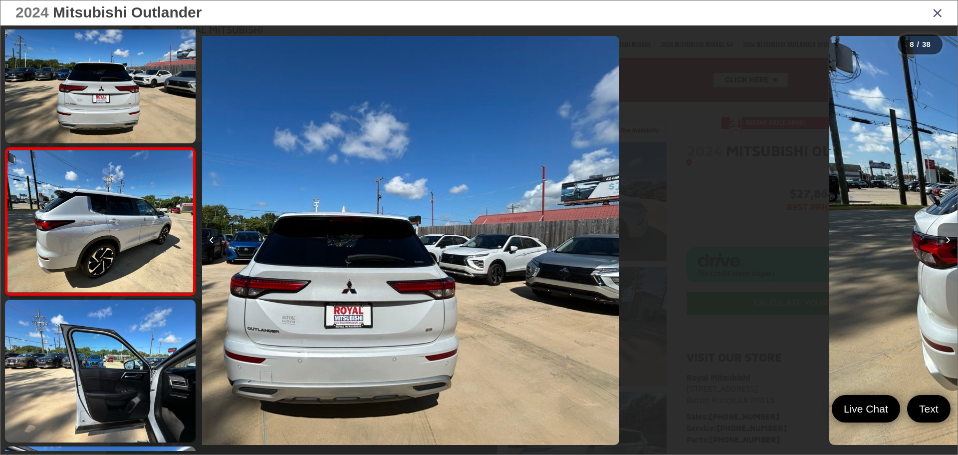
scroll to position [920, 0]
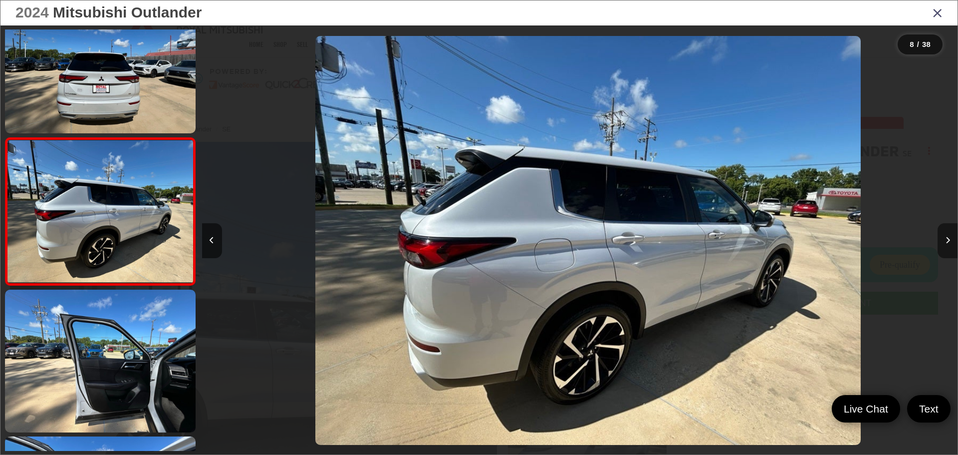
click at [950, 240] on icon "Next image" at bounding box center [948, 240] width 4 height 7
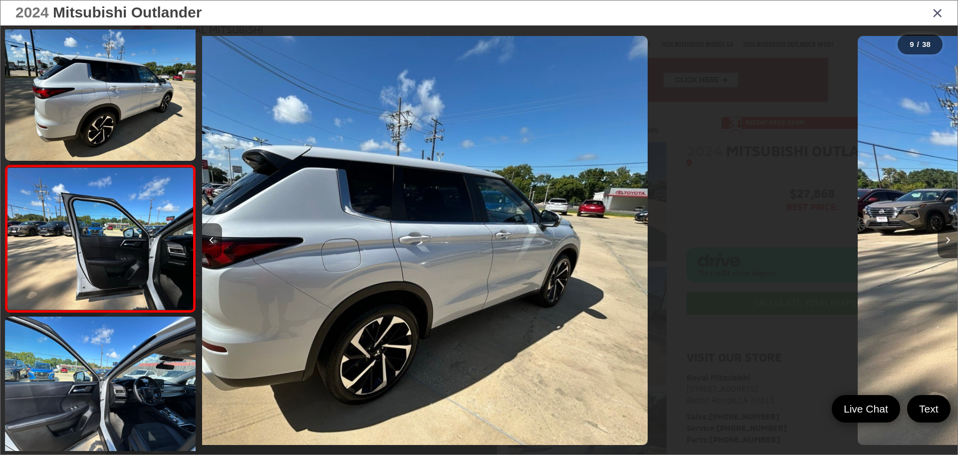
scroll to position [1068, 0]
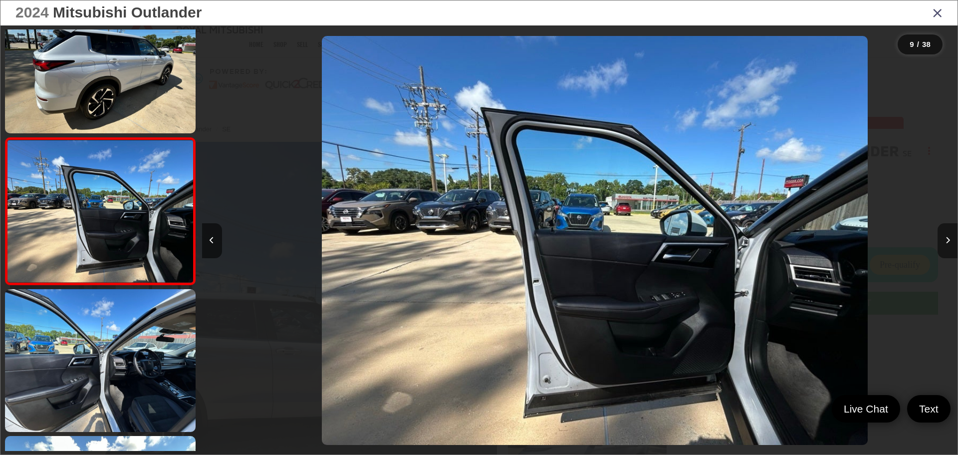
click at [950, 240] on icon "Next image" at bounding box center [948, 240] width 4 height 7
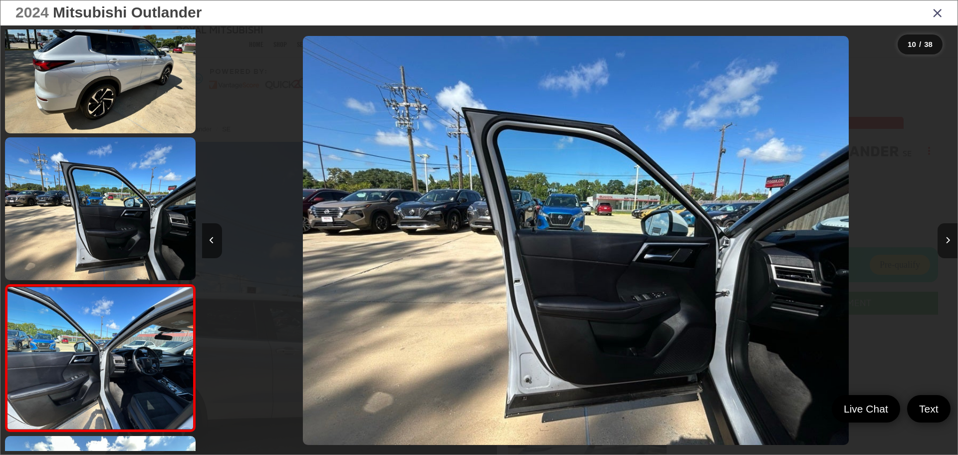
scroll to position [0, 0]
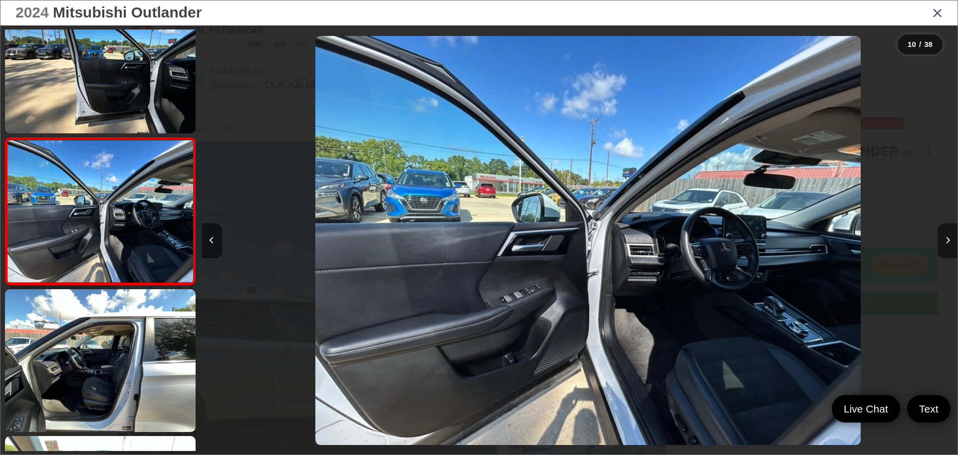
click at [950, 240] on icon "Next image" at bounding box center [948, 240] width 4 height 7
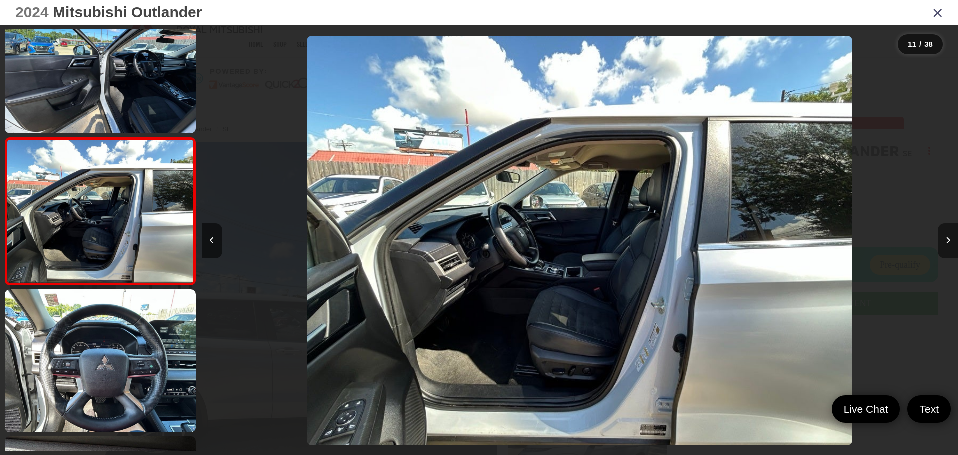
click at [950, 240] on icon "Next image" at bounding box center [948, 240] width 4 height 7
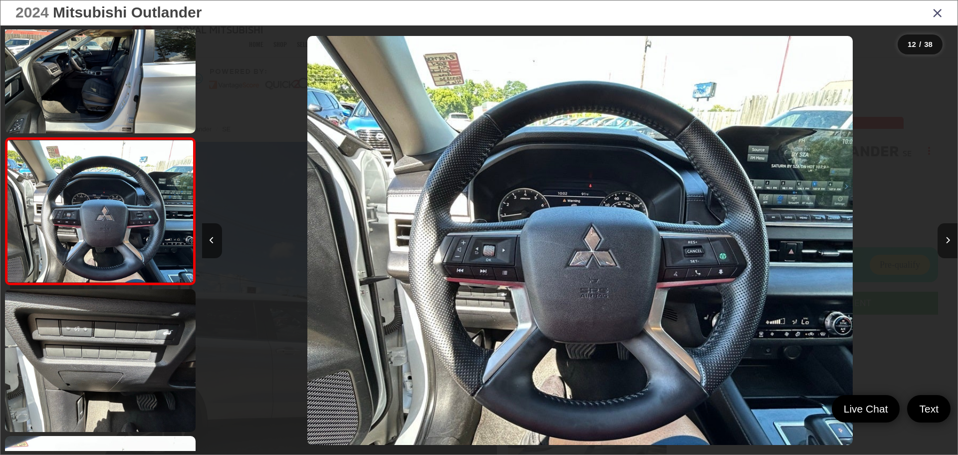
click at [949, 241] on icon "Next image" at bounding box center [948, 240] width 4 height 7
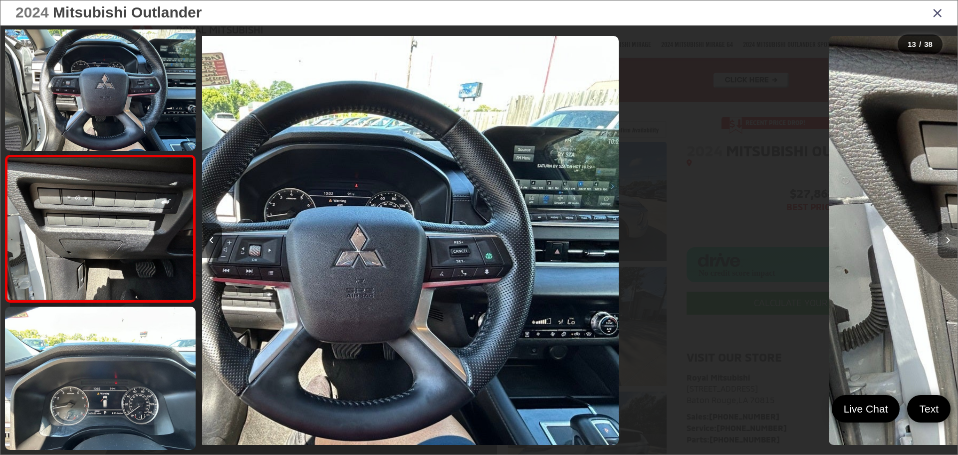
scroll to position [1655, 0]
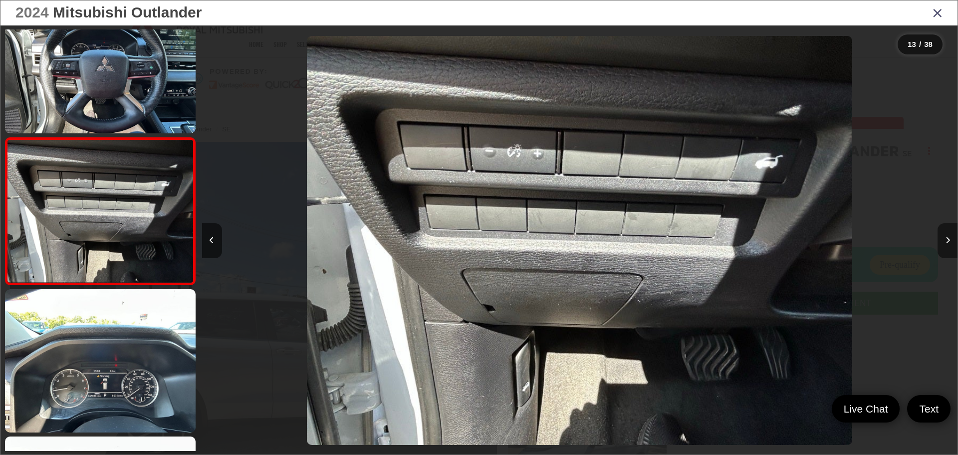
click at [950, 242] on icon "Next image" at bounding box center [948, 240] width 4 height 7
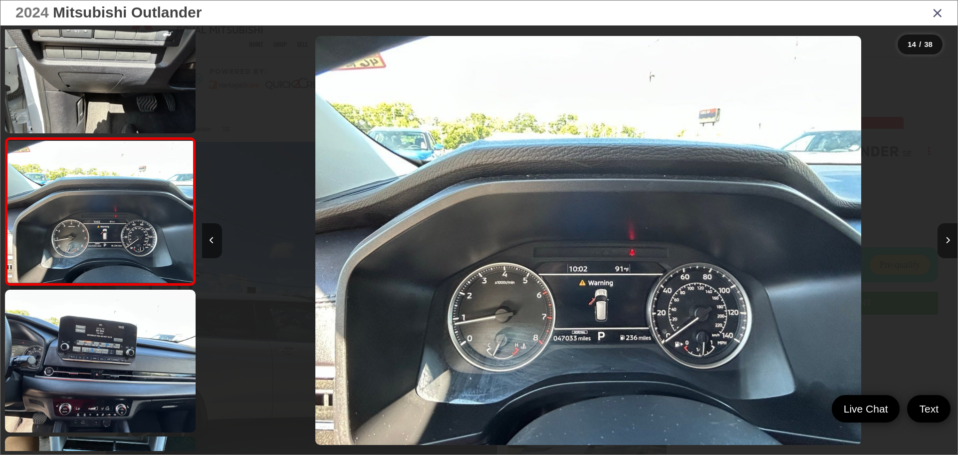
scroll to position [0, 9827]
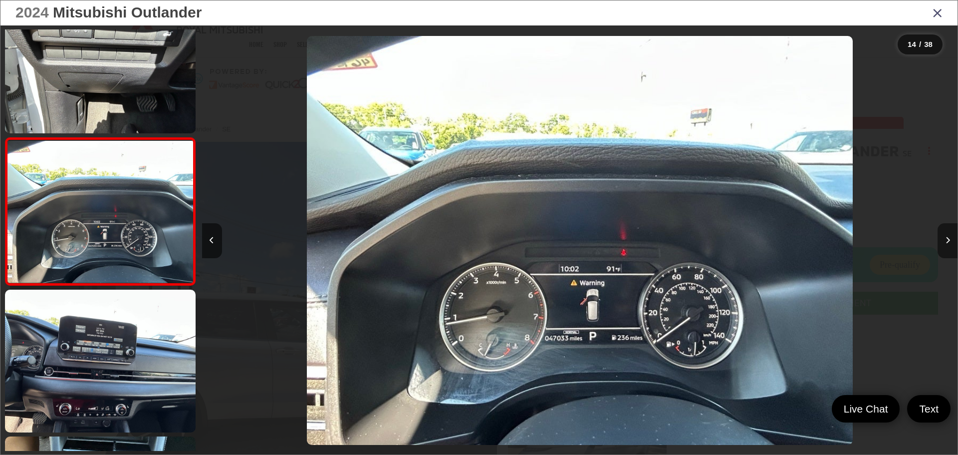
click at [950, 242] on icon "Next image" at bounding box center [948, 240] width 4 height 7
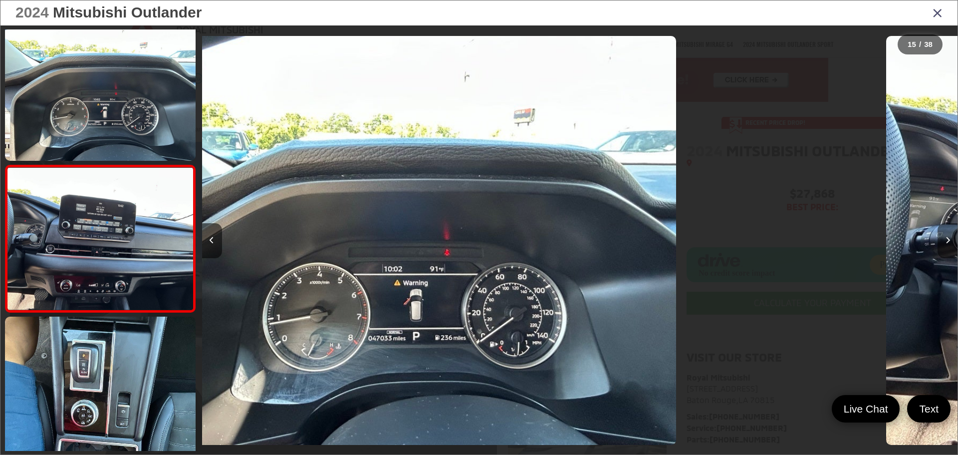
scroll to position [1949, 0]
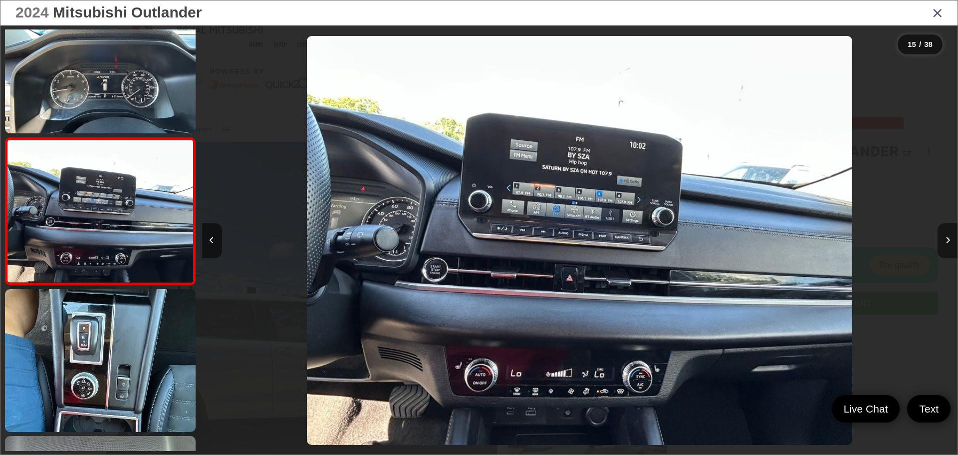
click at [950, 242] on icon "Next image" at bounding box center [948, 240] width 4 height 7
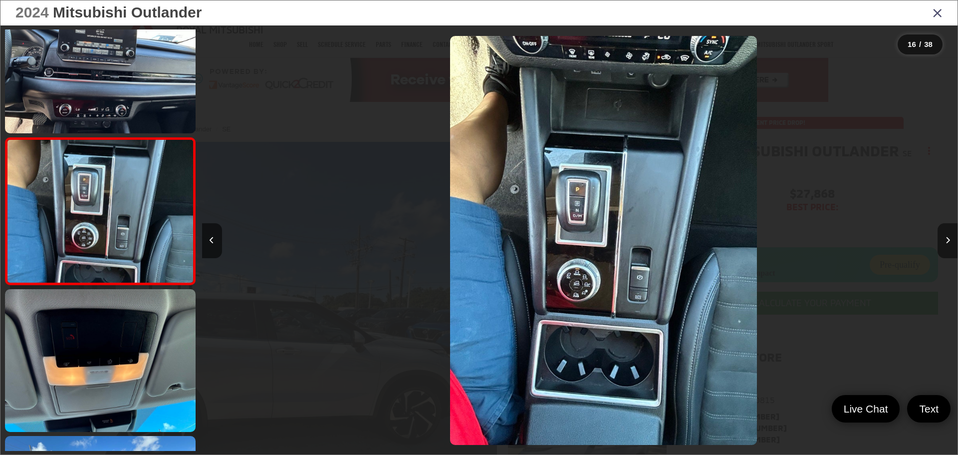
scroll to position [0, 11339]
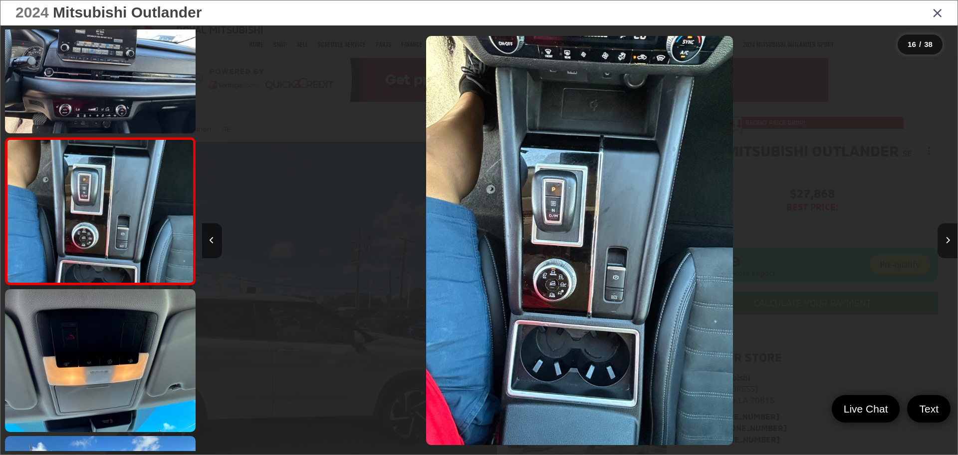
click at [950, 242] on icon "Next image" at bounding box center [948, 240] width 4 height 7
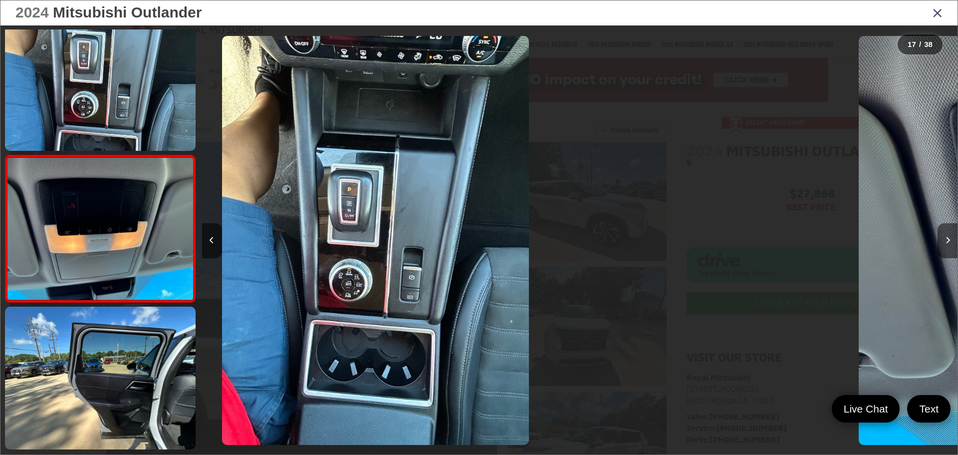
scroll to position [2242, 0]
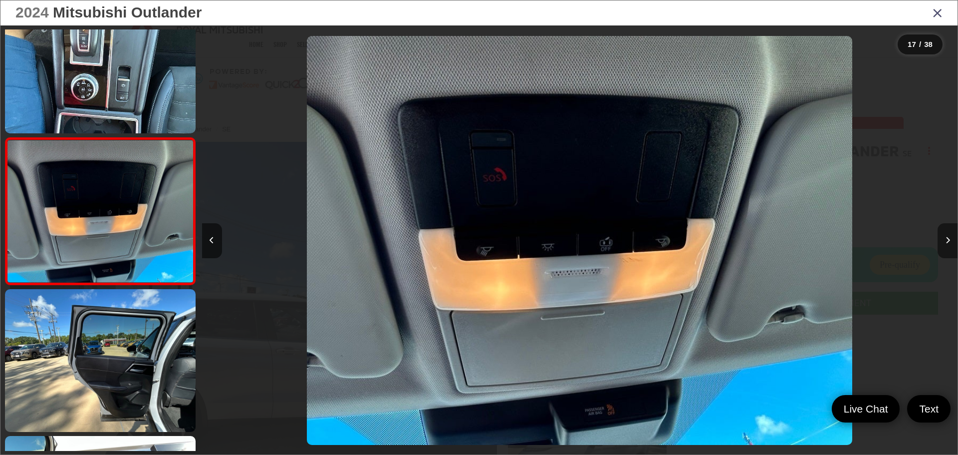
click at [950, 242] on icon "Next image" at bounding box center [948, 240] width 4 height 7
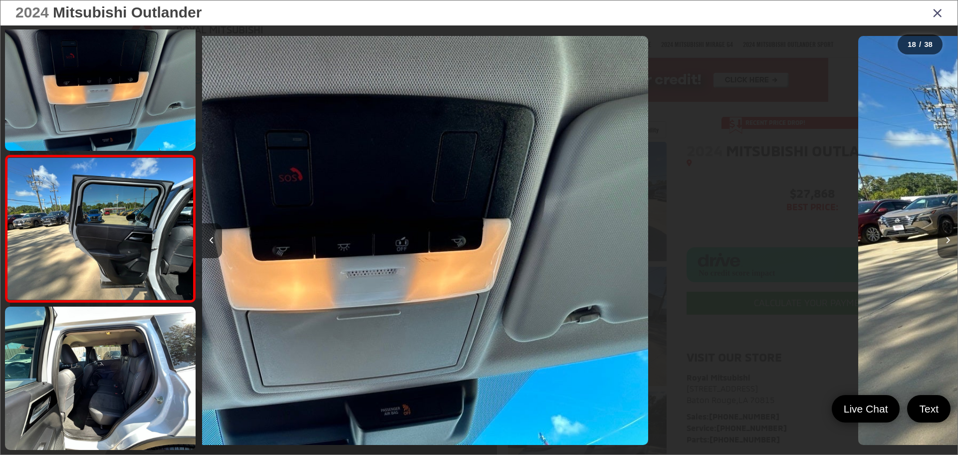
scroll to position [2389, 0]
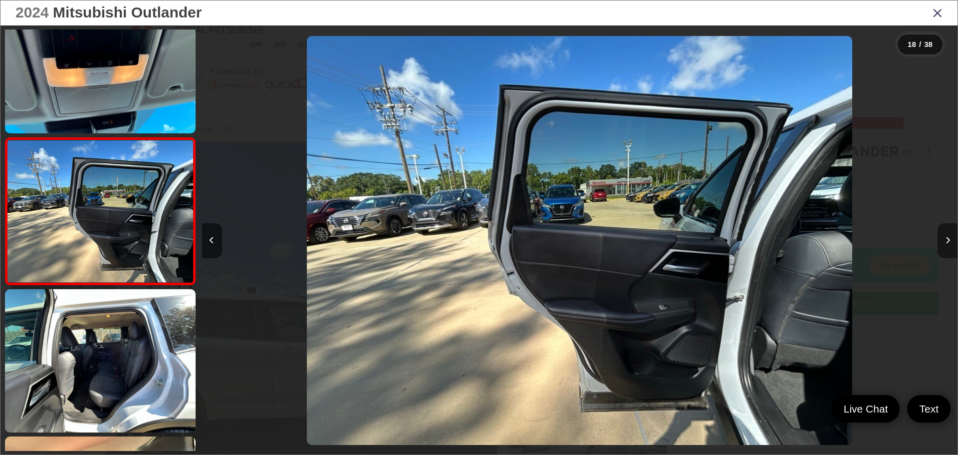
click at [950, 242] on icon "Next image" at bounding box center [948, 240] width 4 height 7
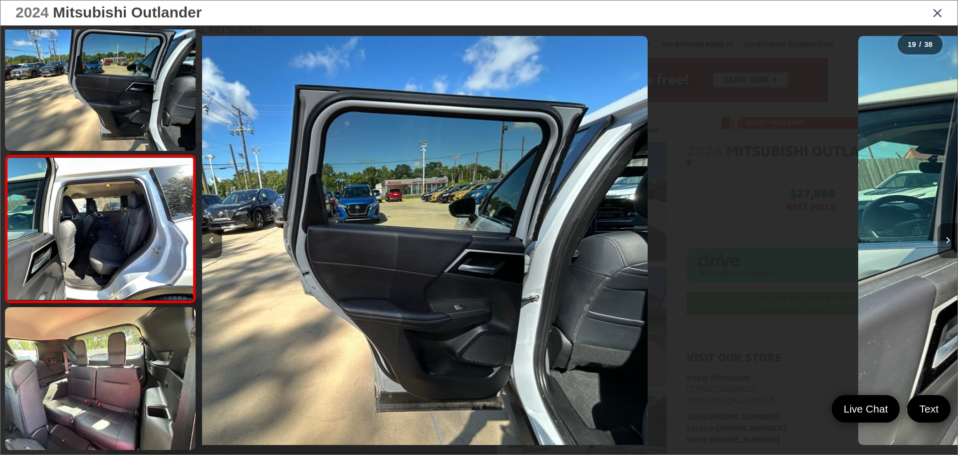
scroll to position [2536, 0]
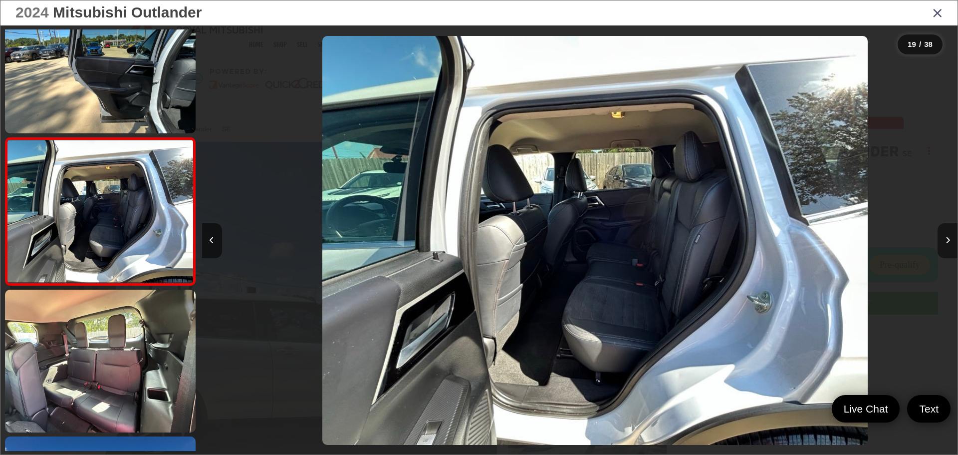
click at [950, 242] on icon "Next image" at bounding box center [948, 240] width 4 height 7
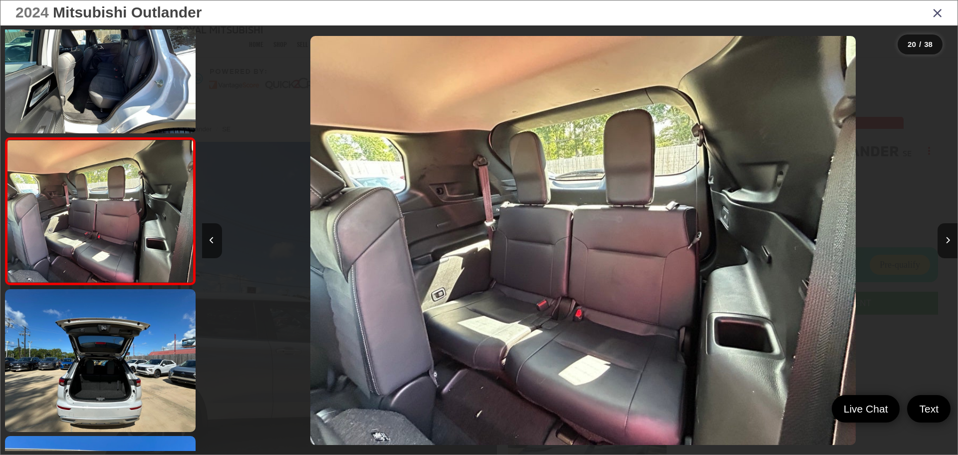
scroll to position [0, 14363]
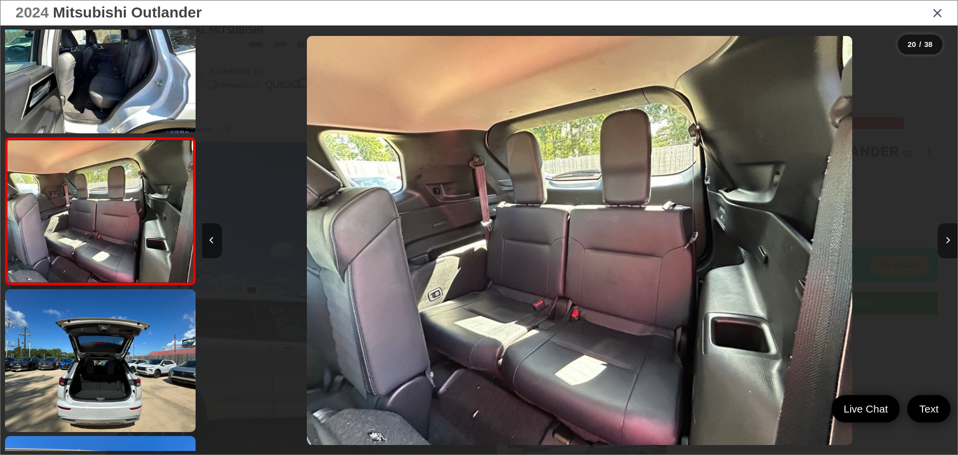
click at [950, 240] on button "Next image" at bounding box center [948, 240] width 20 height 35
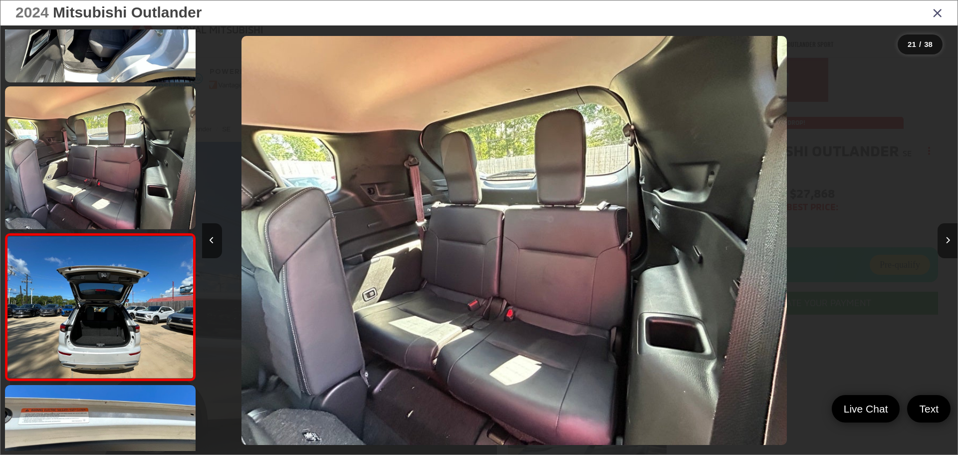
scroll to position [0, 14567]
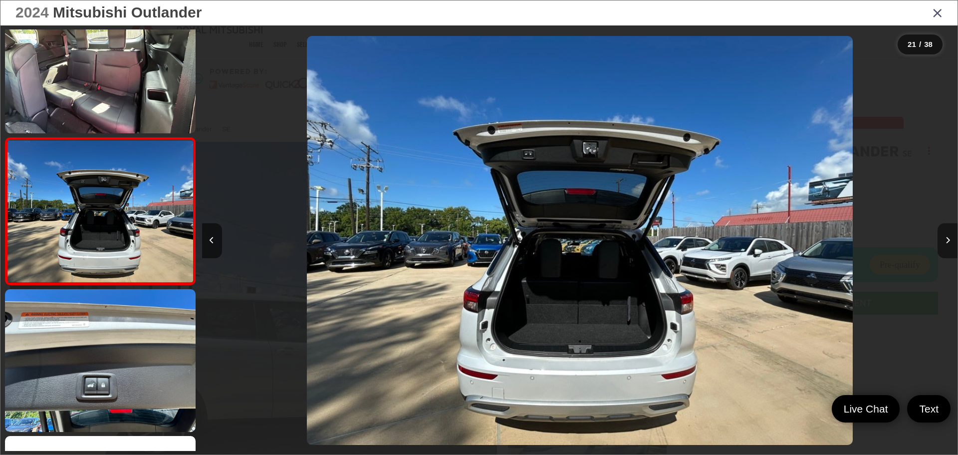
click at [950, 240] on button "Next image" at bounding box center [948, 240] width 20 height 35
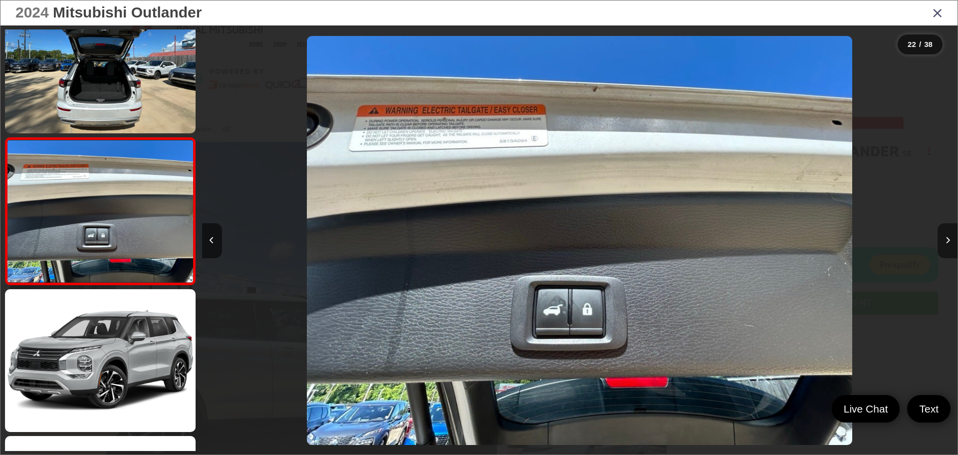
click at [950, 240] on button "Next image" at bounding box center [948, 240] width 20 height 35
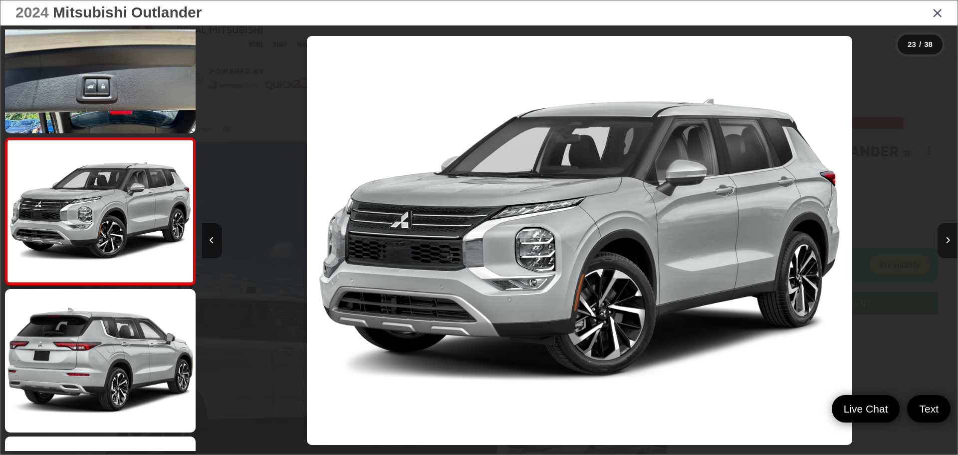
click at [950, 240] on button "Next image" at bounding box center [948, 240] width 20 height 35
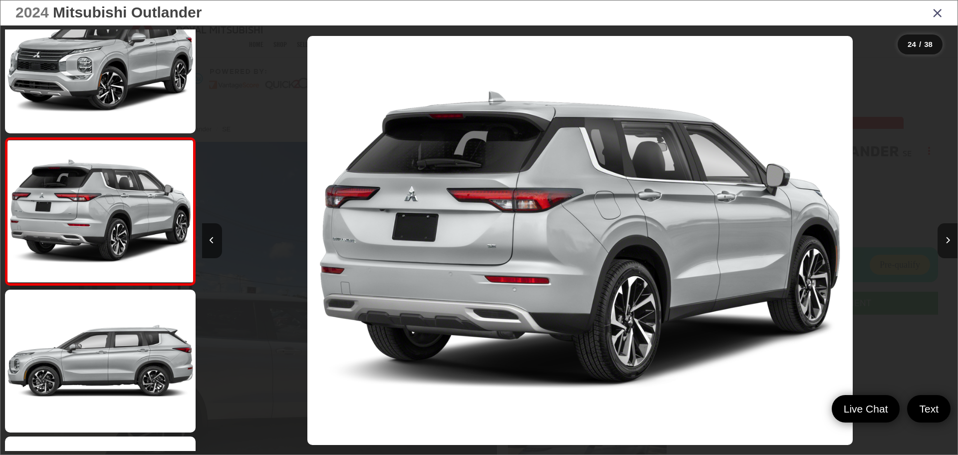
click at [950, 240] on button "Next image" at bounding box center [948, 240] width 20 height 35
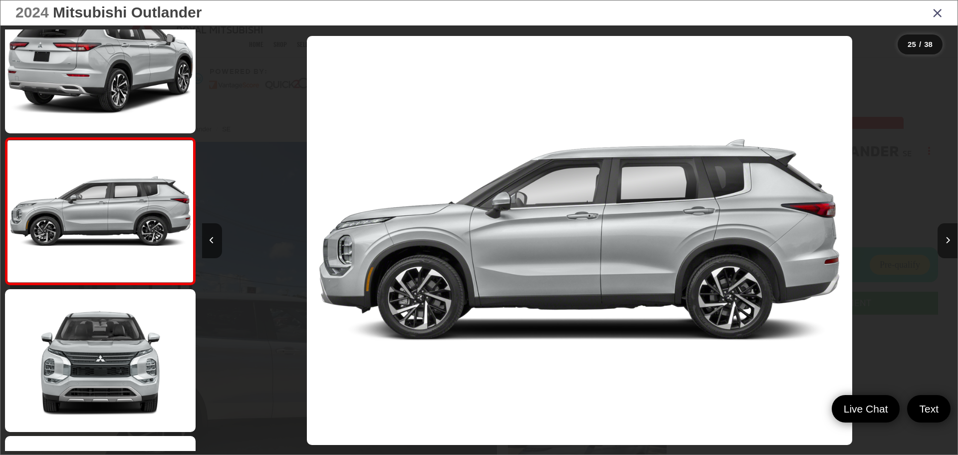
click at [950, 240] on button "Next image" at bounding box center [948, 240] width 20 height 35
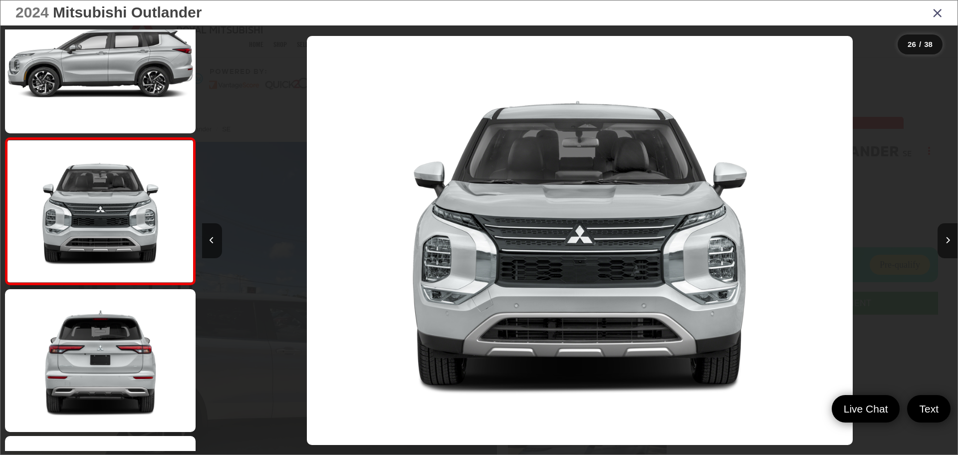
click at [937, 13] on icon "Close gallery" at bounding box center [938, 12] width 10 height 13
